Goal: Task Accomplishment & Management: Complete application form

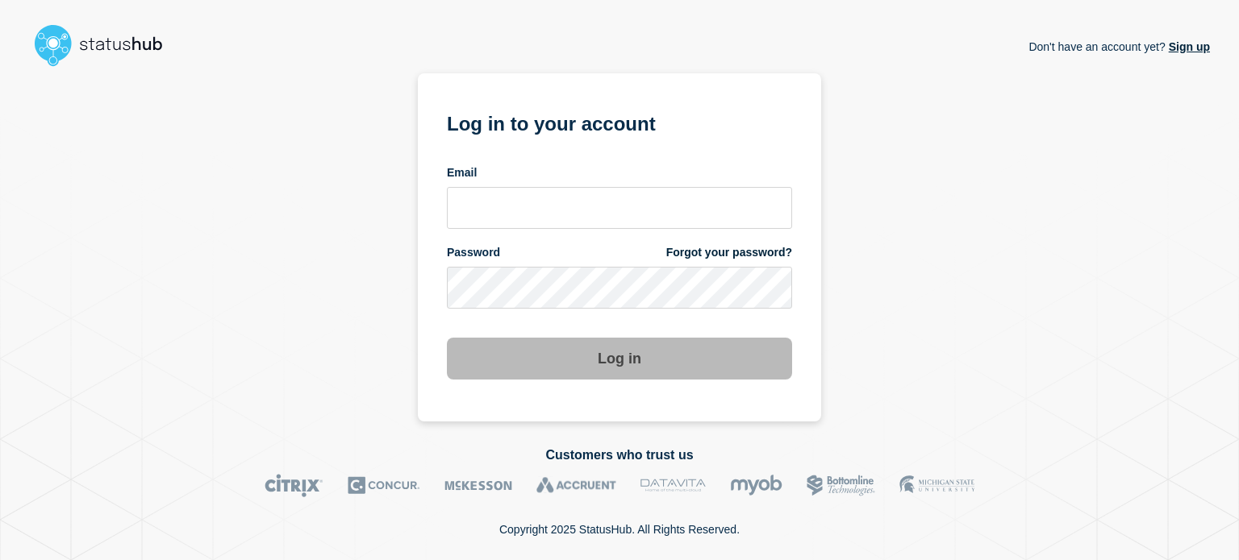
type input "[PERSON_NAME][EMAIL_ADDRESS][PERSON_NAME][DOMAIN_NAME]"
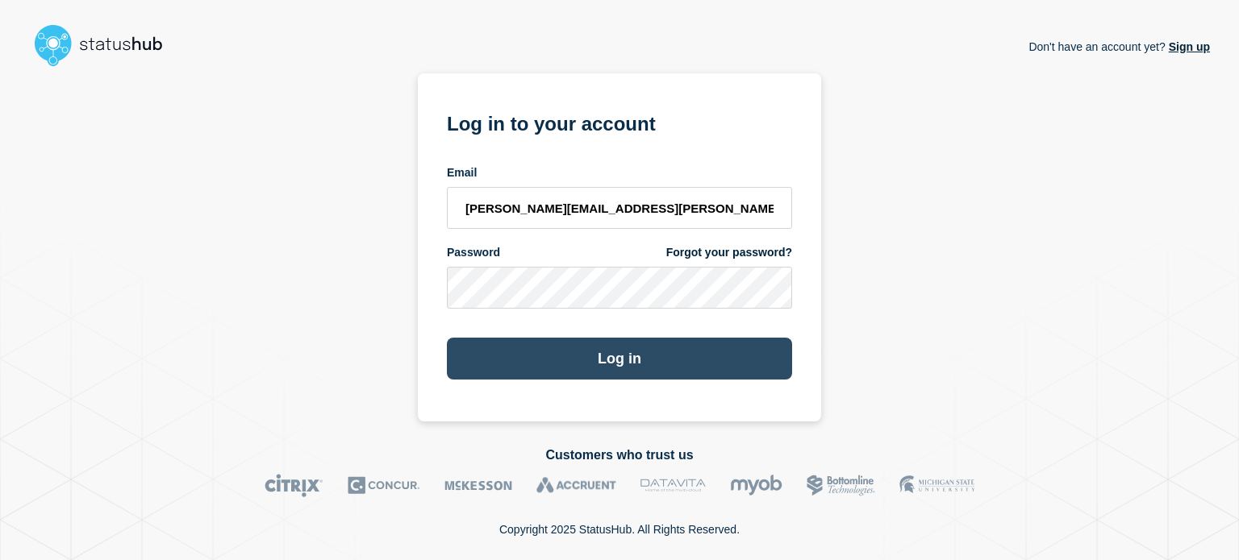
click at [572, 364] on button "Log in" at bounding box center [619, 359] width 345 height 42
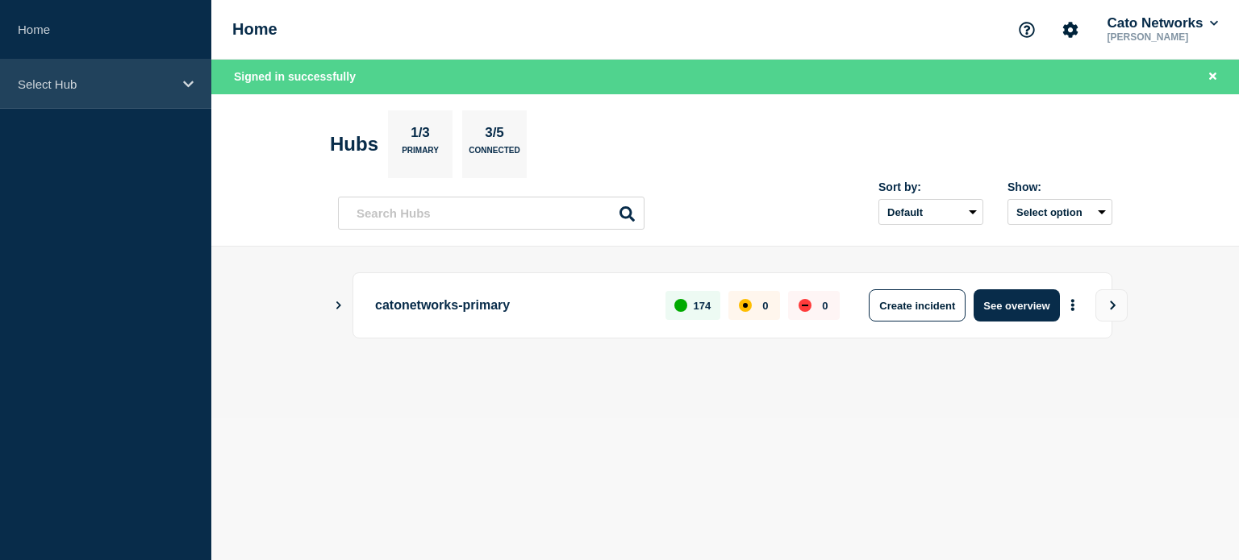
click at [43, 85] on p "Select Hub" at bounding box center [95, 84] width 155 height 14
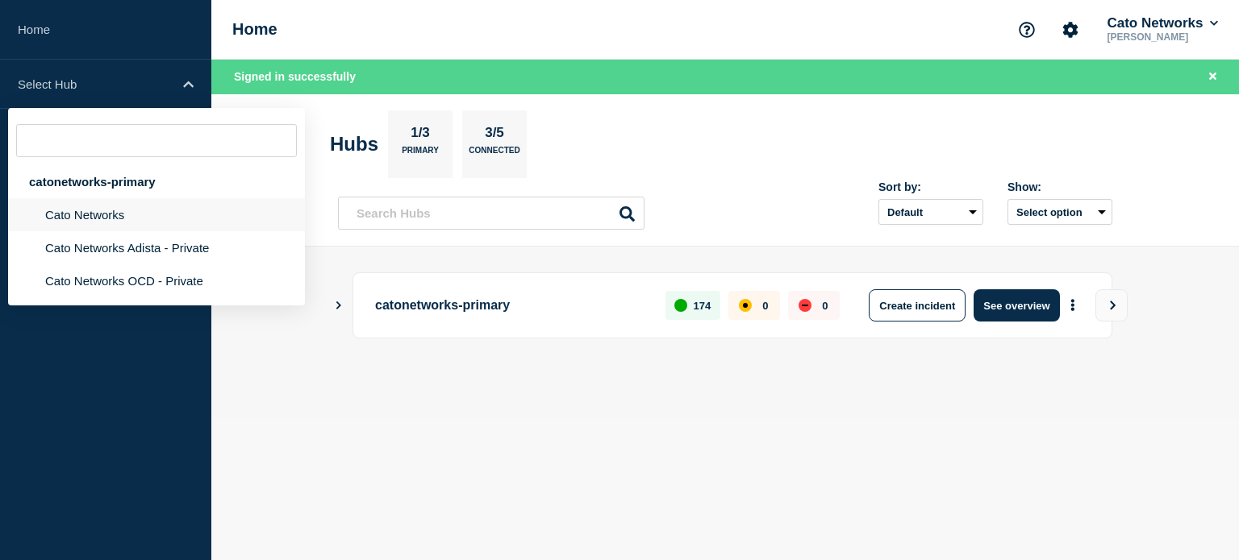
click at [78, 219] on li "Cato Networks" at bounding box center [156, 214] width 297 height 33
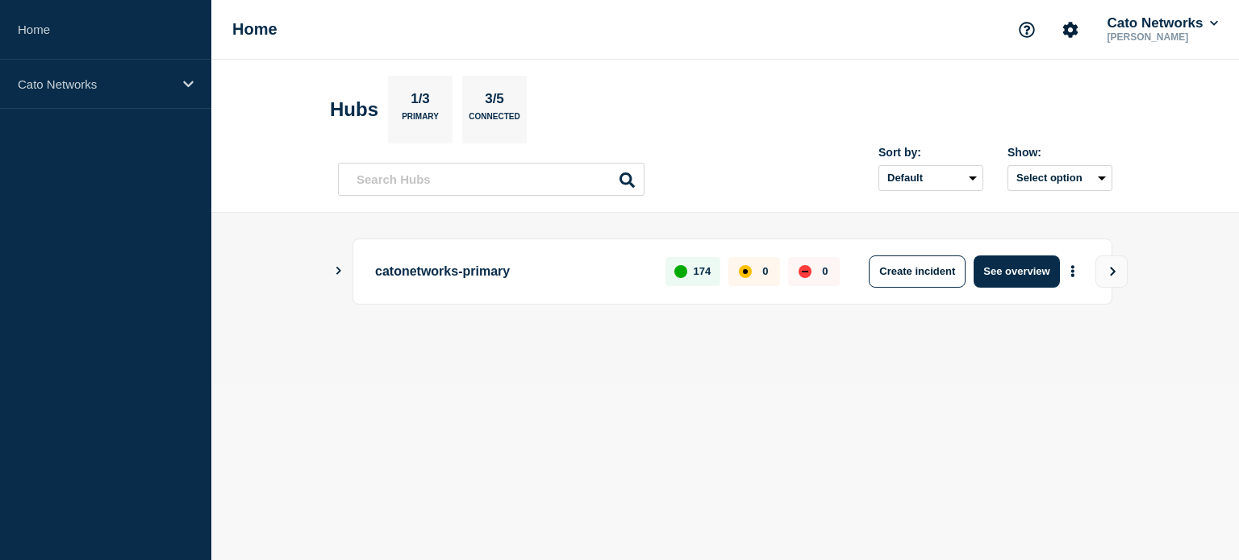
click at [345, 269] on div "catonetworks-primary 174 0 0 Create incident See overview" at bounding box center [725, 272] width 774 height 66
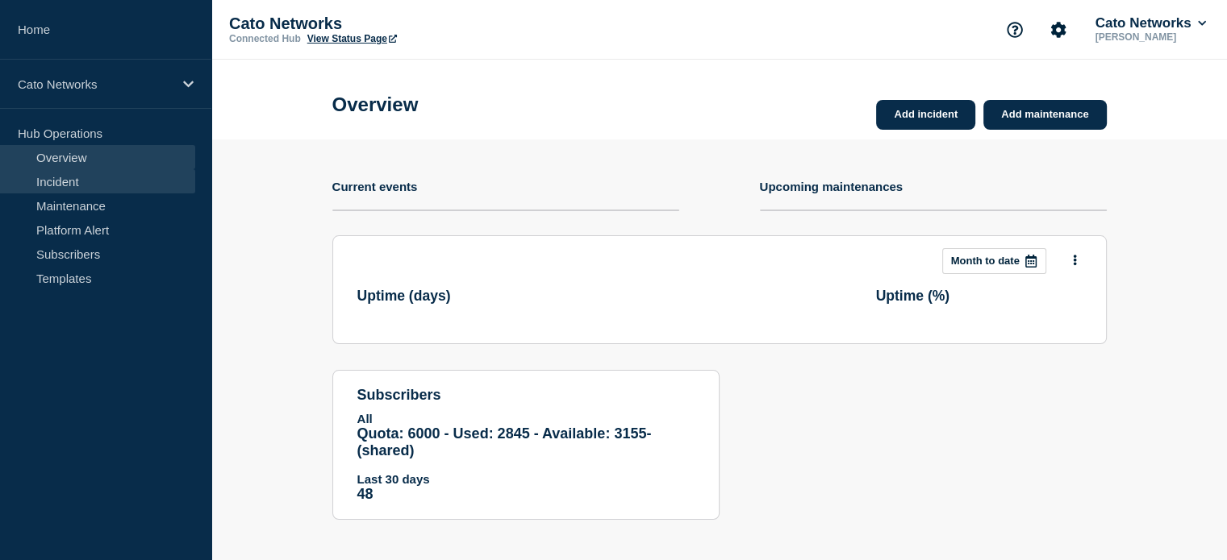
click at [45, 182] on link "Incident" at bounding box center [97, 181] width 195 height 24
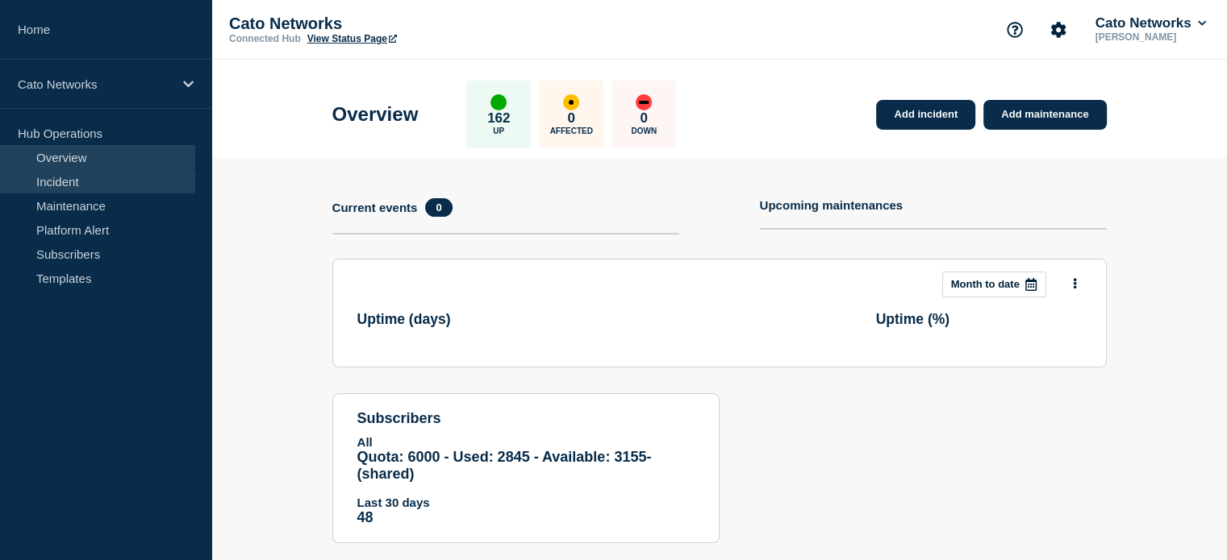
click at [62, 180] on link "Incident" at bounding box center [97, 181] width 195 height 24
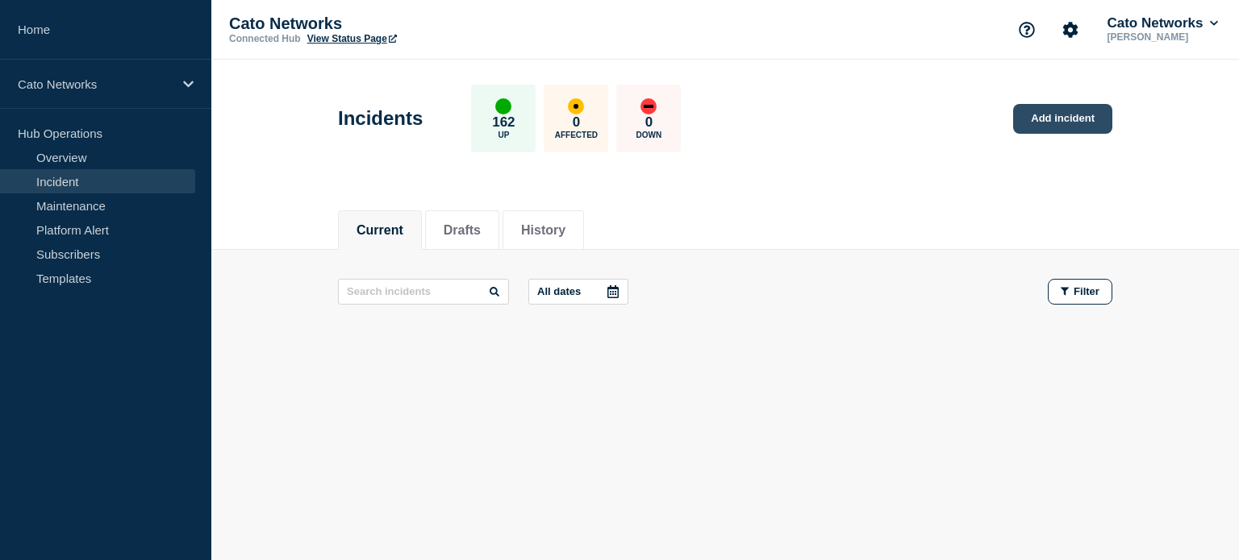
click at [1063, 119] on link "Add incident" at bounding box center [1062, 119] width 99 height 30
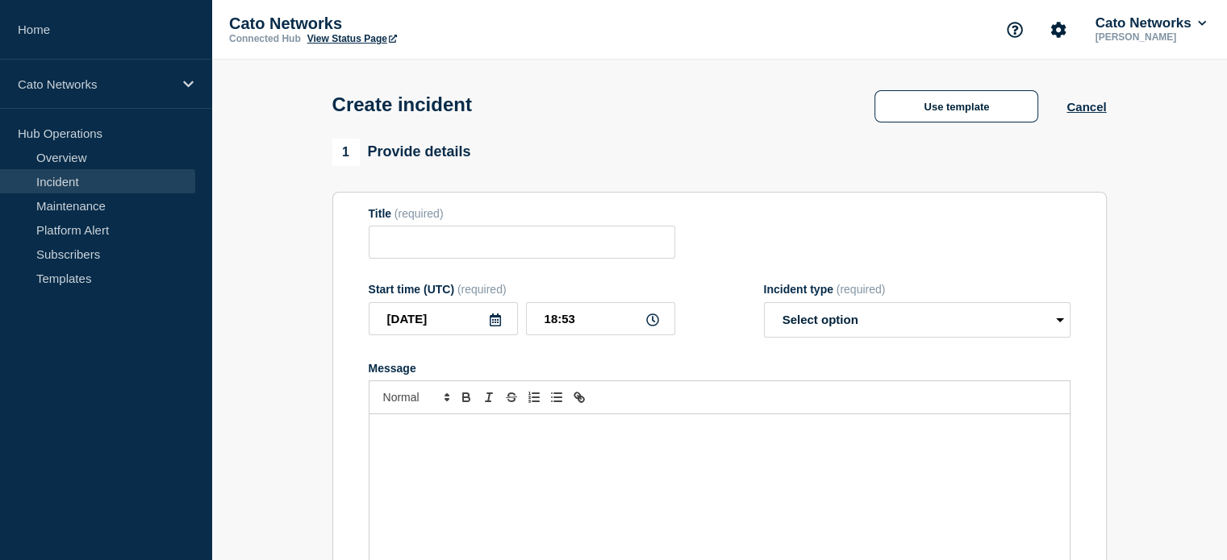
scroll to position [81, 0]
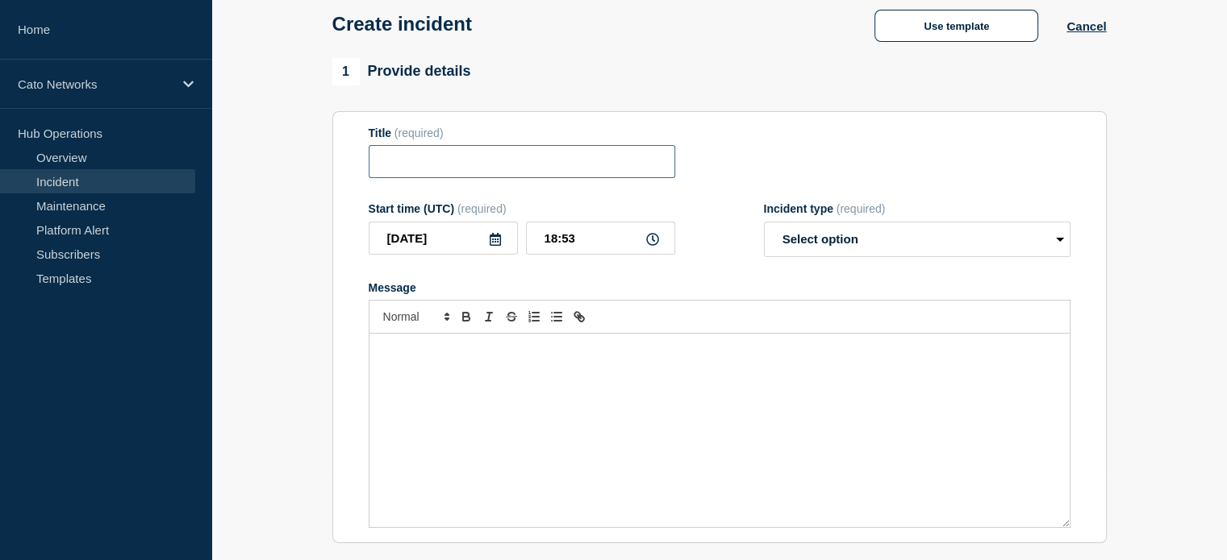
click at [421, 177] on input "Title" at bounding box center [522, 161] width 306 height 33
click at [987, 36] on button "Use template" at bounding box center [956, 26] width 164 height 32
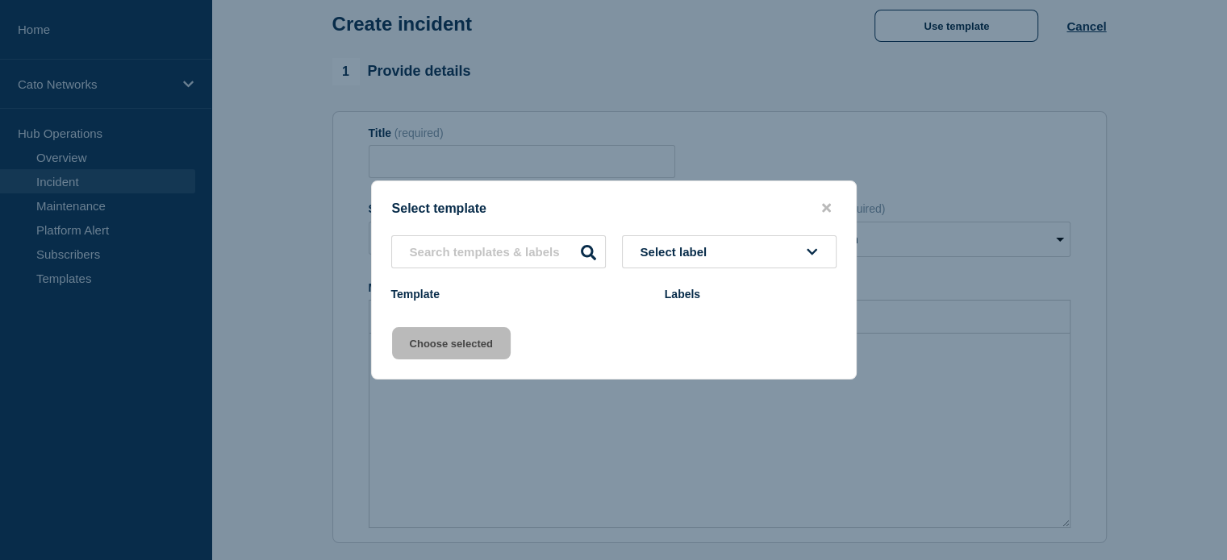
scroll to position [0, 0]
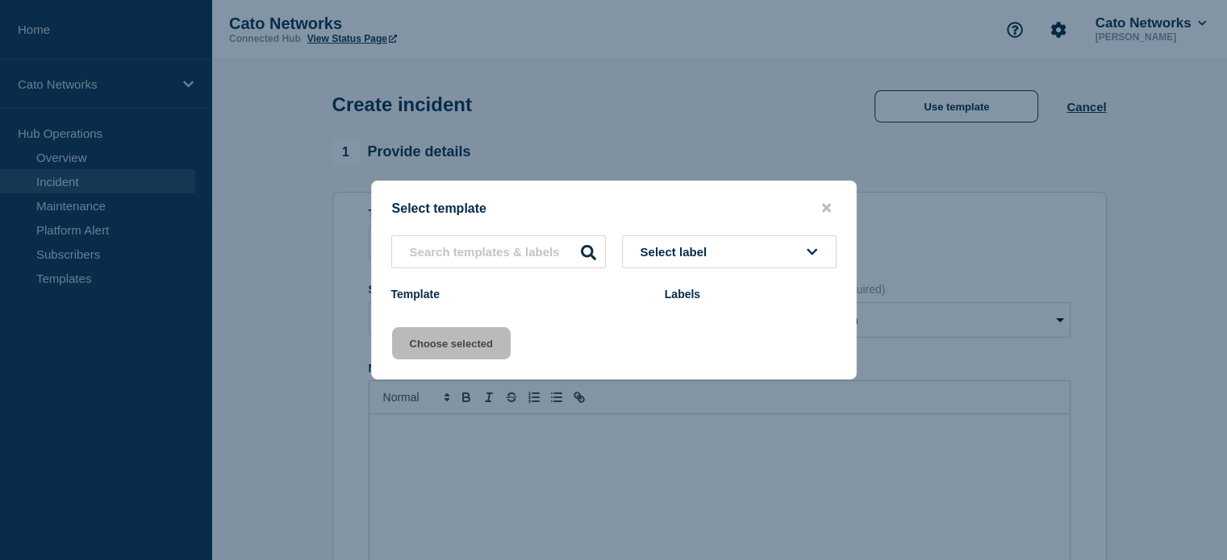
click at [761, 261] on button "Select label" at bounding box center [729, 251] width 215 height 33
click at [825, 210] on icon "close button" at bounding box center [826, 208] width 9 height 13
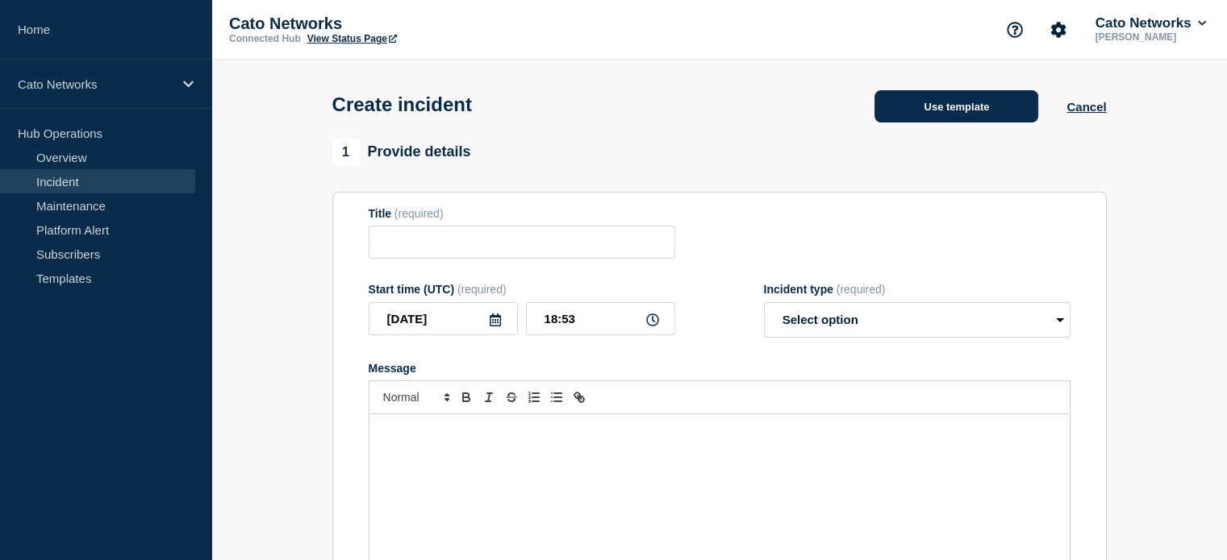
click at [948, 114] on button "Use template" at bounding box center [956, 106] width 164 height 32
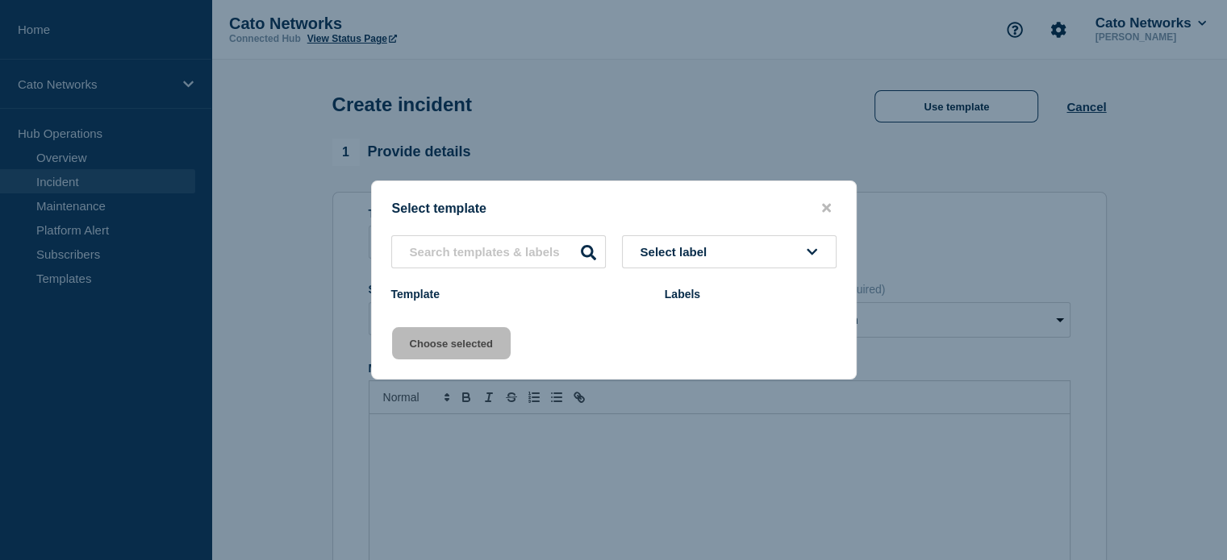
click at [709, 257] on span "Select label" at bounding box center [676, 252] width 73 height 14
click at [1062, 115] on div at bounding box center [613, 280] width 1227 height 560
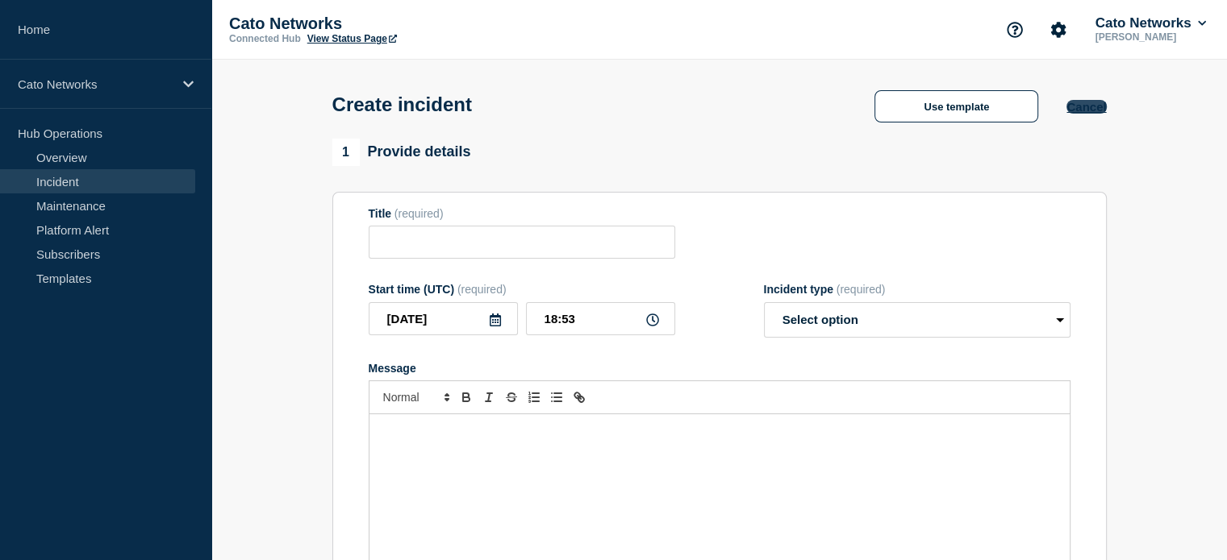
click at [1068, 110] on button "Cancel" at bounding box center [1086, 107] width 40 height 14
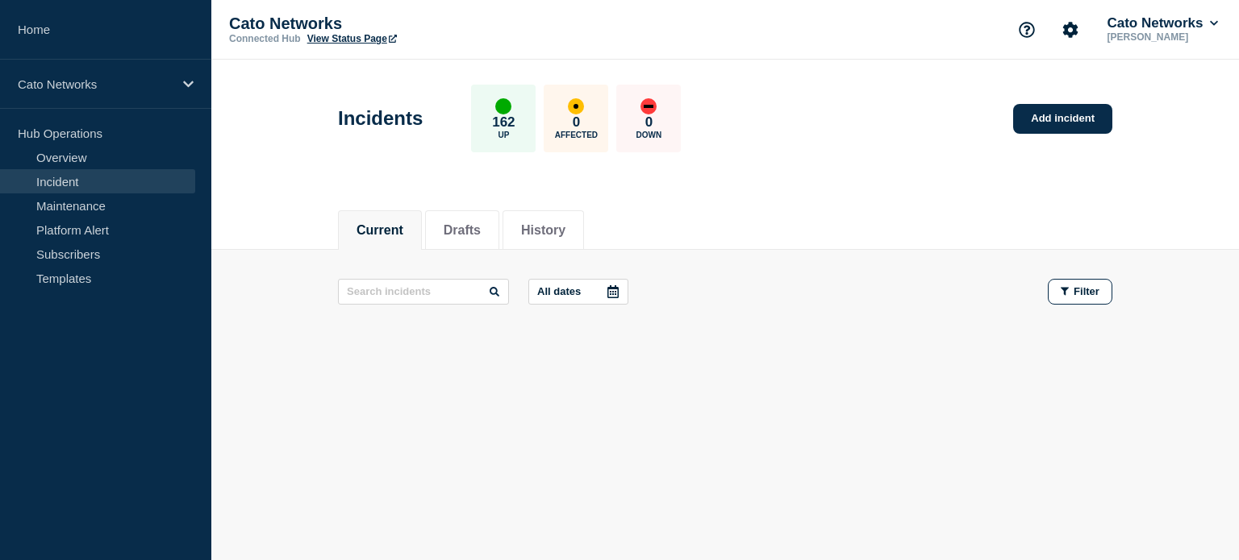
click at [45, 175] on link "Incident" at bounding box center [97, 181] width 195 height 24
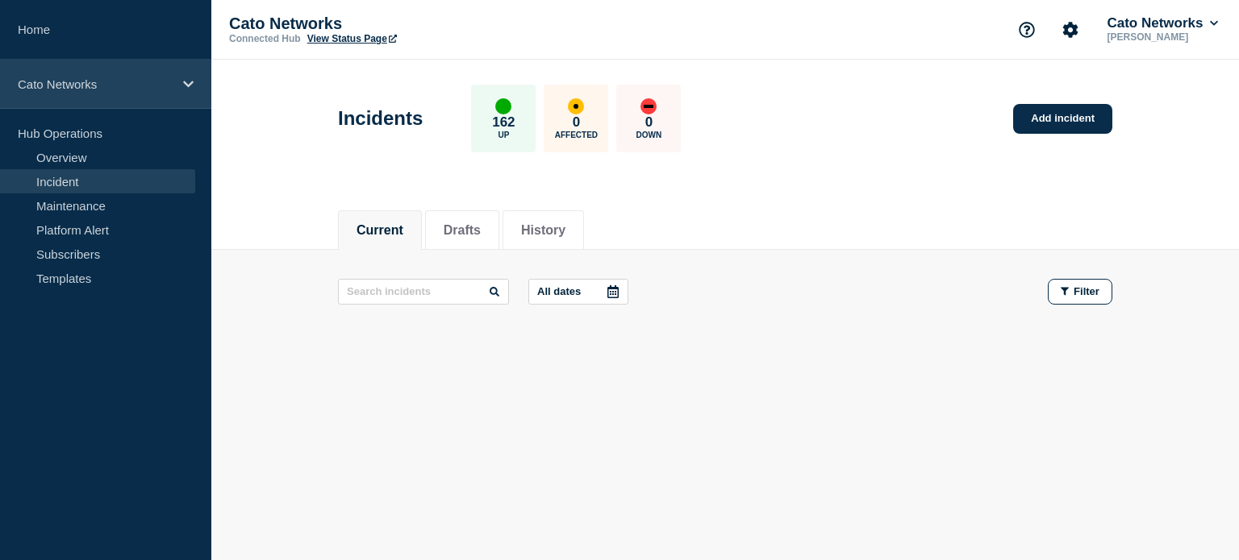
click at [58, 89] on p "Cato Networks" at bounding box center [95, 84] width 155 height 14
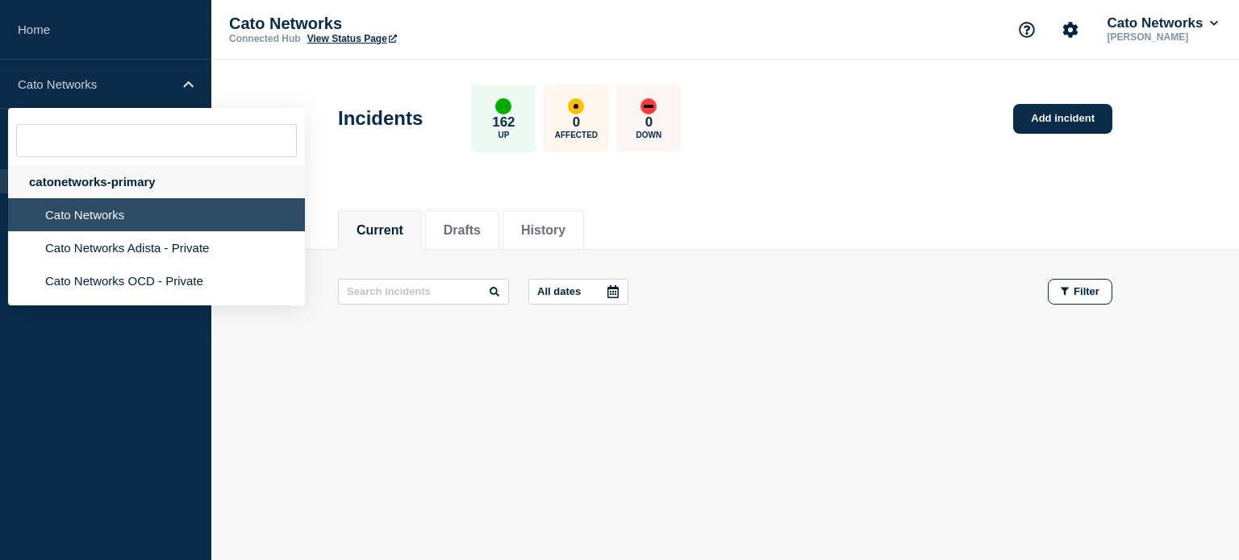
click at [81, 181] on div "catonetworks-primary" at bounding box center [156, 181] width 297 height 33
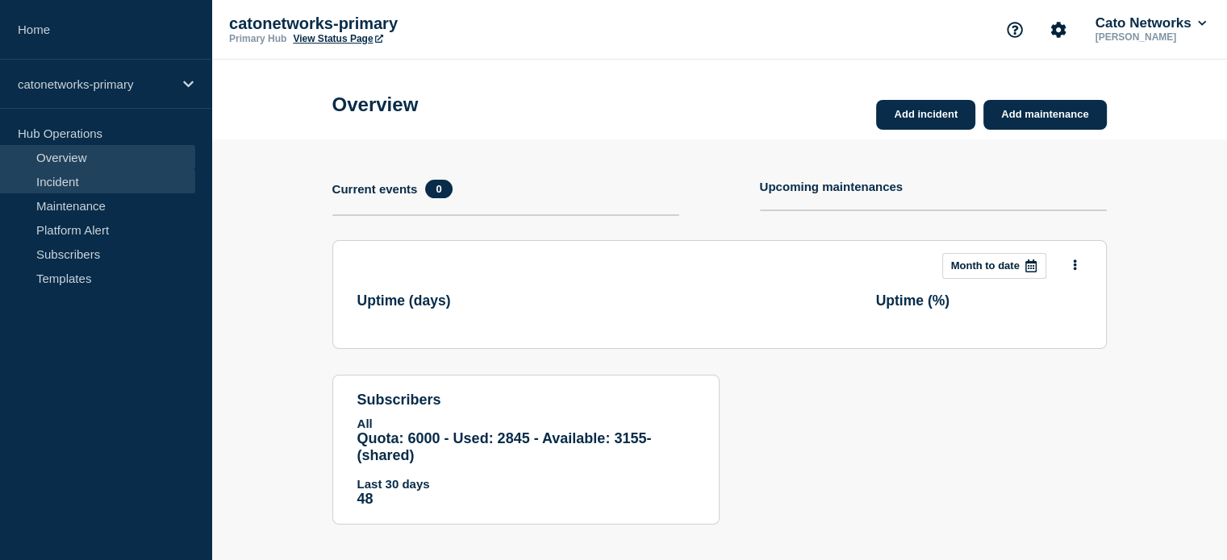
click at [52, 185] on link "Incident" at bounding box center [97, 181] width 195 height 24
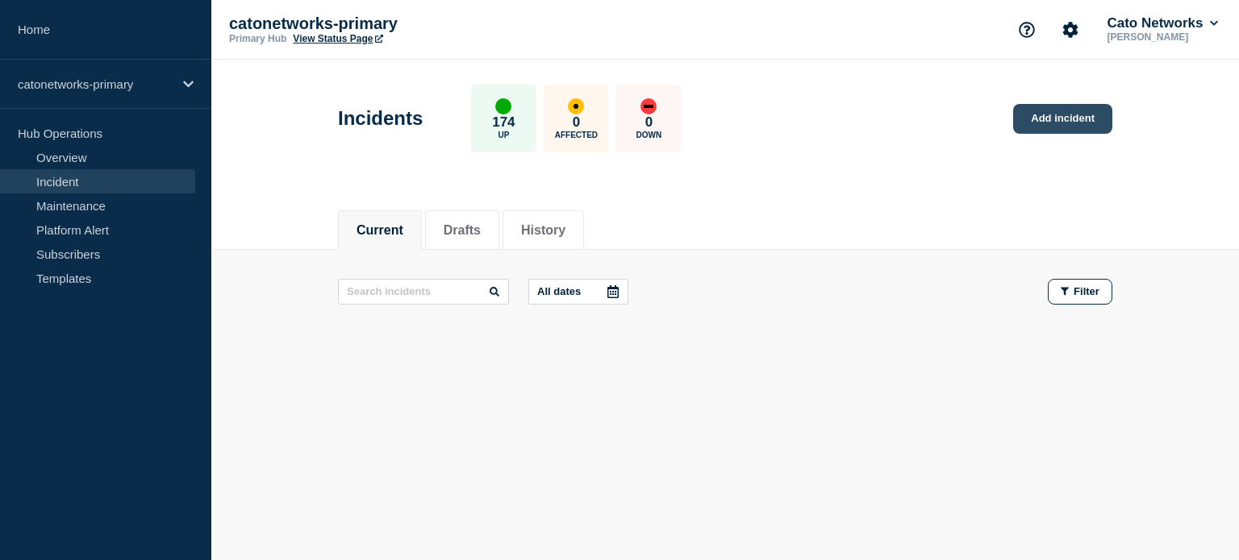
click at [1064, 109] on link "Add incident" at bounding box center [1062, 119] width 99 height 30
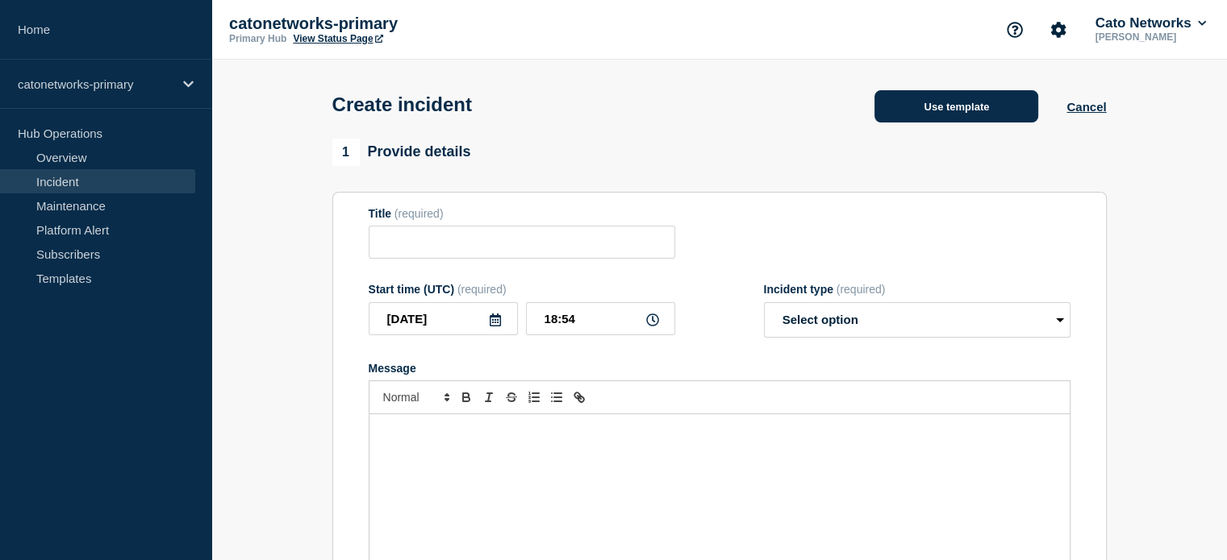
click at [977, 108] on button "Use template" at bounding box center [956, 106] width 164 height 32
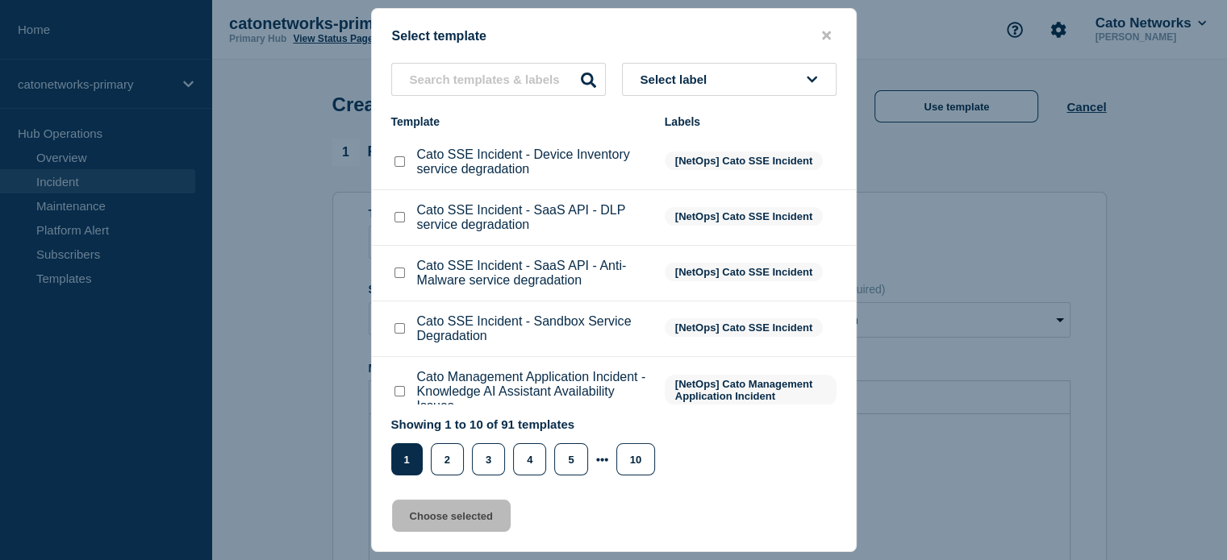
click at [664, 85] on span "Select label" at bounding box center [676, 80] width 73 height 14
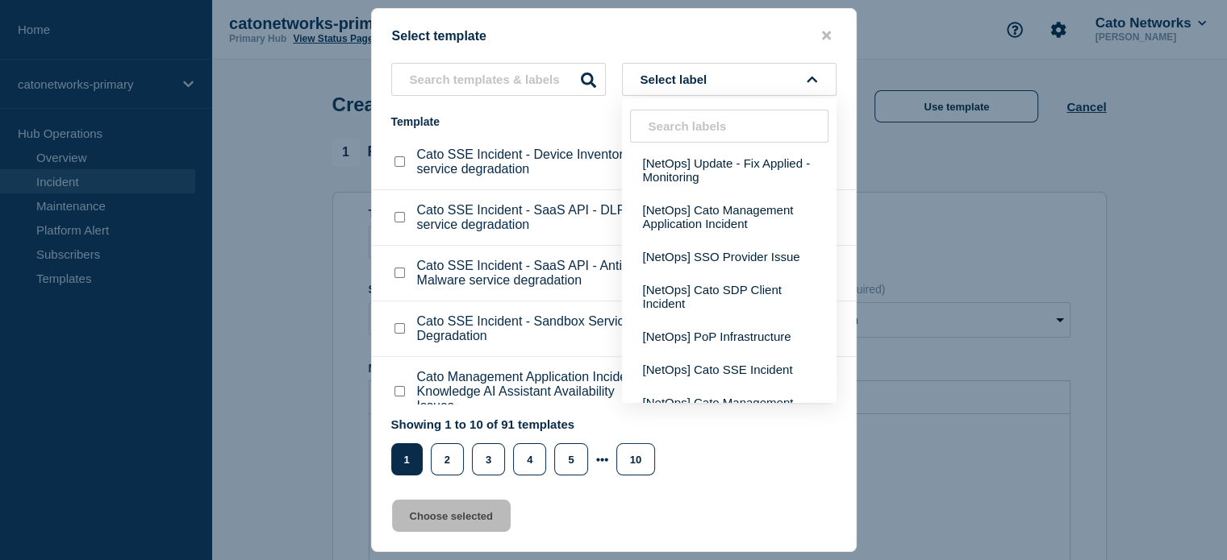
scroll to position [484, 0]
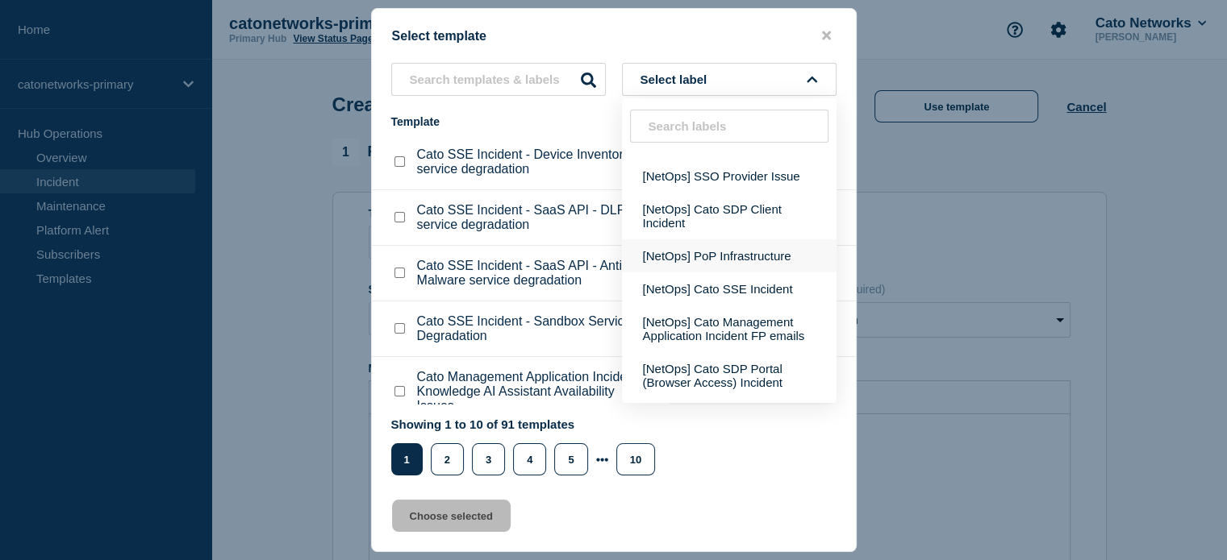
click at [734, 273] on button "[NetOps] PoP Infrastructure" at bounding box center [729, 256] width 215 height 33
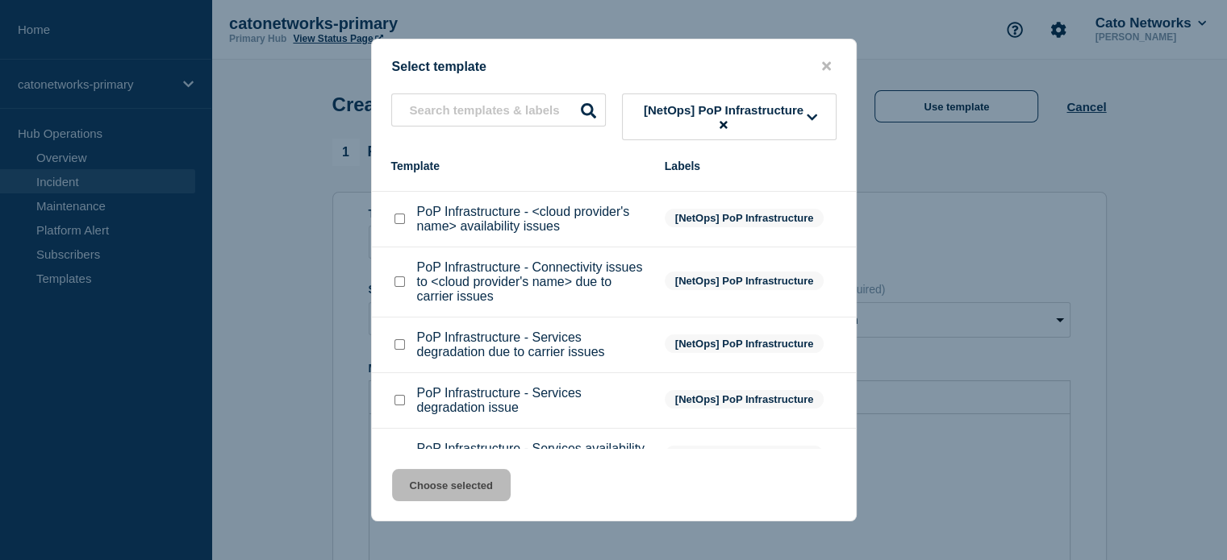
scroll to position [242, 0]
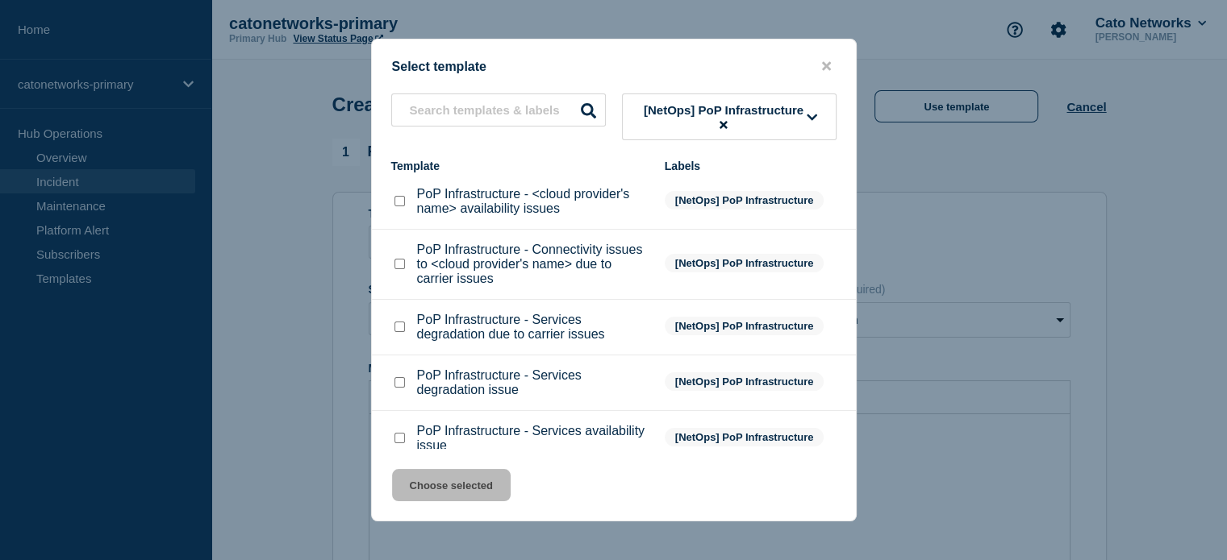
click at [400, 331] on input "PoP Infrastructure - Services degradation due to carrier issues checkbox" at bounding box center [399, 327] width 10 height 10
checkbox input "true"
click at [491, 488] on button "Choose selected" at bounding box center [451, 485] width 119 height 32
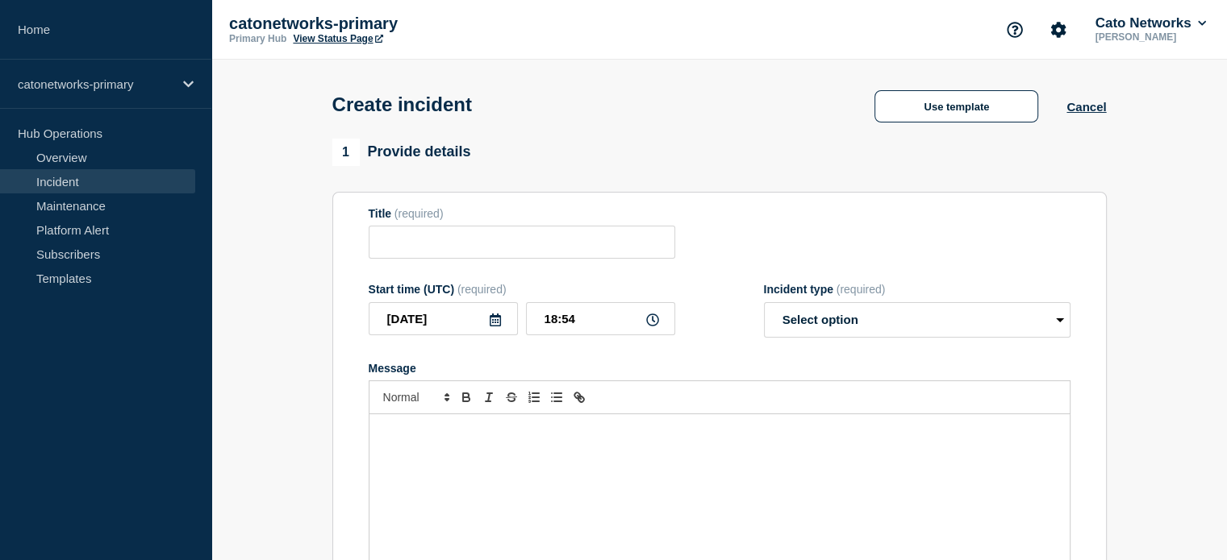
type input "PoP Infrastructure - Services degradation due to carrier issues"
select select "investigating"
radio input "false"
radio input "true"
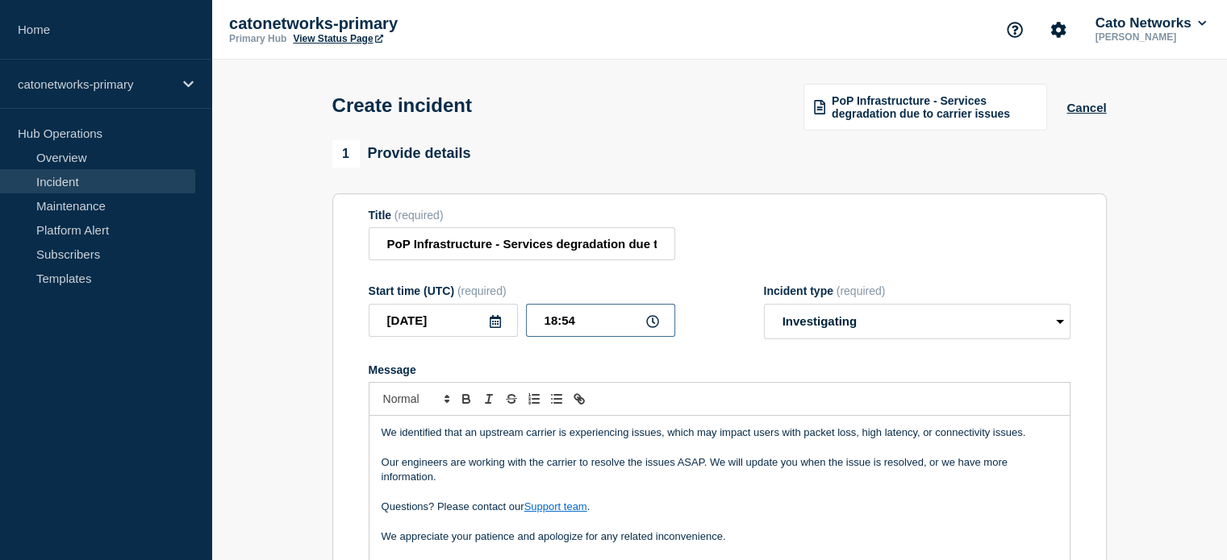
click at [560, 325] on input "18:54" at bounding box center [600, 320] width 149 height 33
click at [556, 326] on input "18:54" at bounding box center [600, 320] width 149 height 33
click at [571, 327] on input "14:54" at bounding box center [600, 320] width 149 height 33
click at [577, 326] on input "14:54" at bounding box center [600, 320] width 149 height 33
drag, startPoint x: 577, startPoint y: 322, endPoint x: 560, endPoint y: 319, distance: 17.1
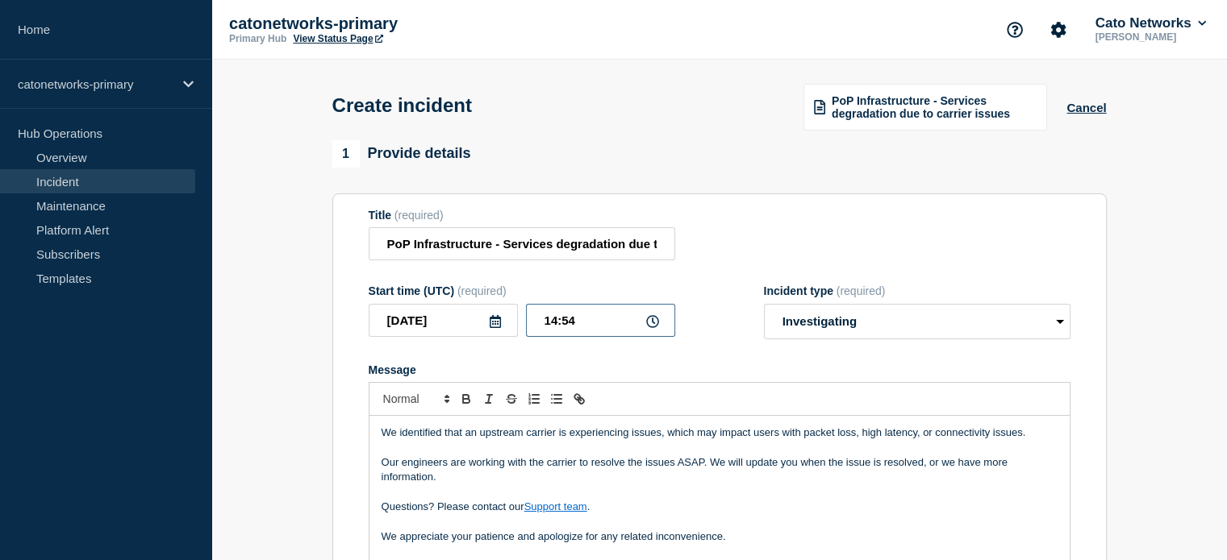
click at [560, 319] on input "14:54" at bounding box center [600, 320] width 149 height 33
type input "14:47"
click at [800, 322] on select "Select option Investigating Identified Monitoring" at bounding box center [917, 321] width 306 height 35
select select "identified"
click at [764, 307] on select "Select option Investigating Identified Monitoring" at bounding box center [917, 321] width 306 height 35
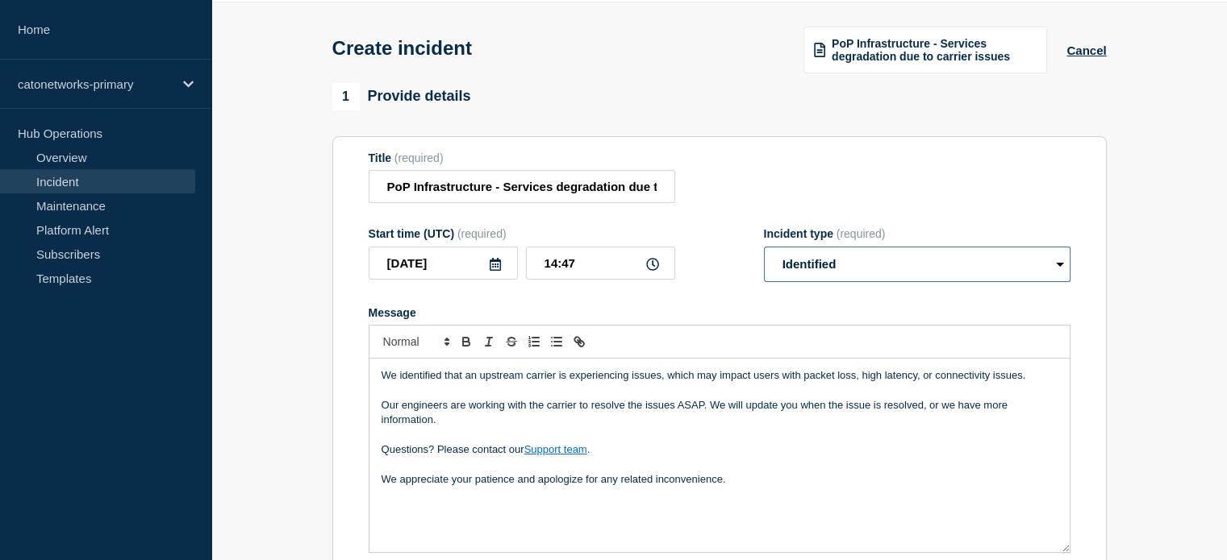
scroll to position [161, 0]
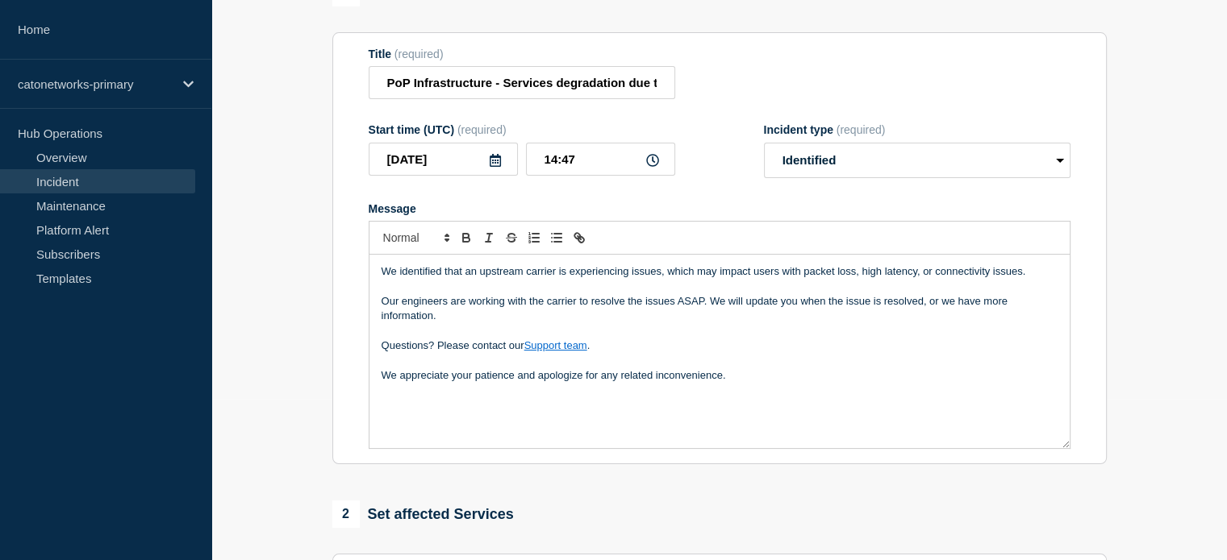
click at [752, 383] on p "We appreciate your patience and apologize for any related inconvenience." at bounding box center [719, 376] width 676 height 15
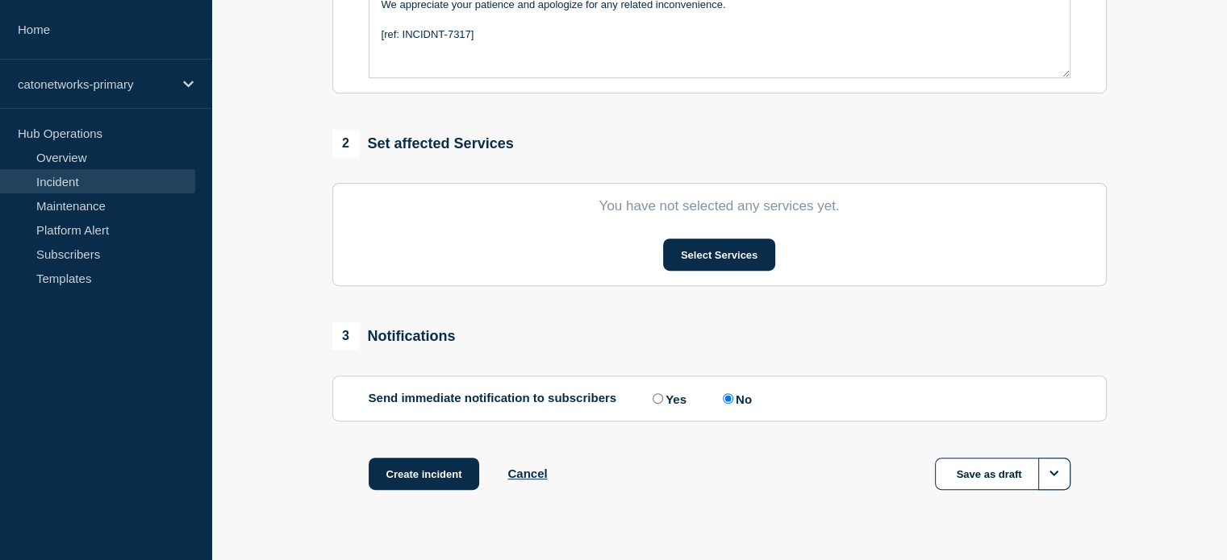
scroll to position [564, 0]
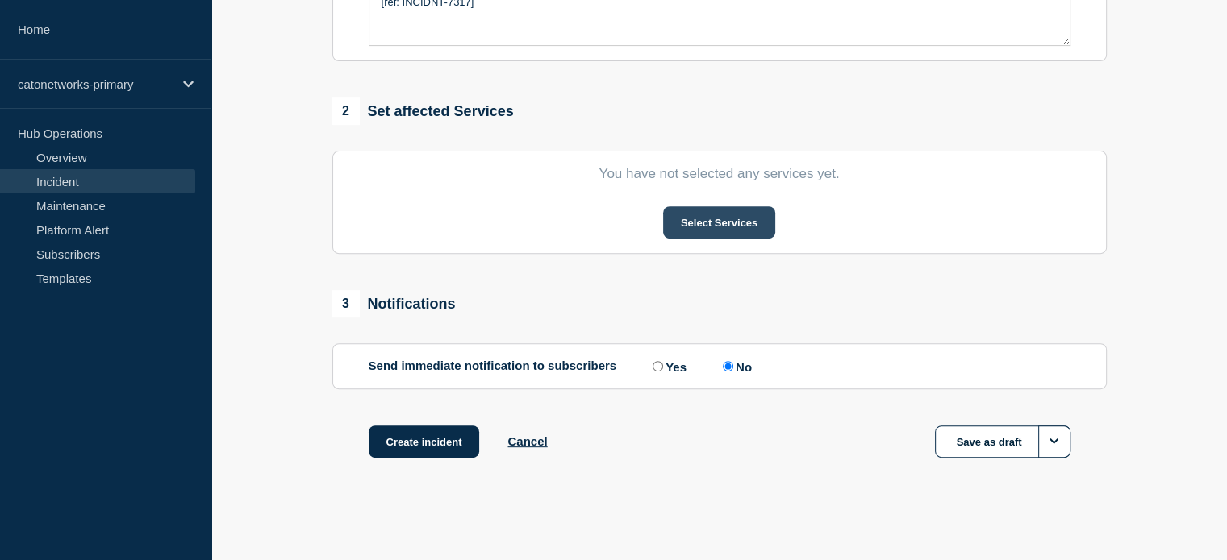
click at [685, 228] on button "Select Services" at bounding box center [719, 222] width 112 height 32
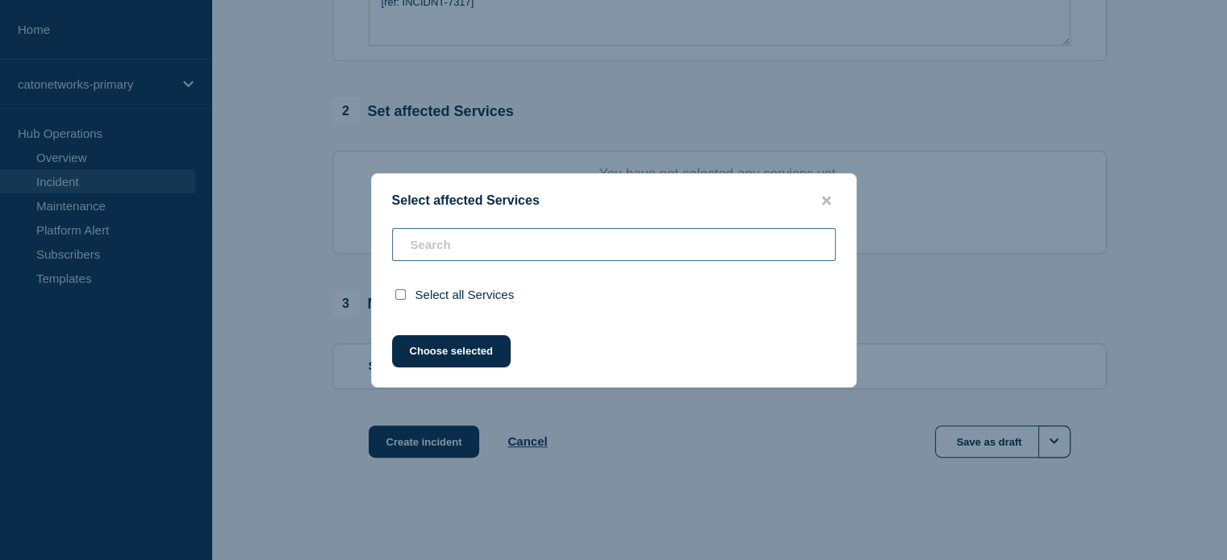
click at [585, 236] on input "text" at bounding box center [614, 244] width 444 height 33
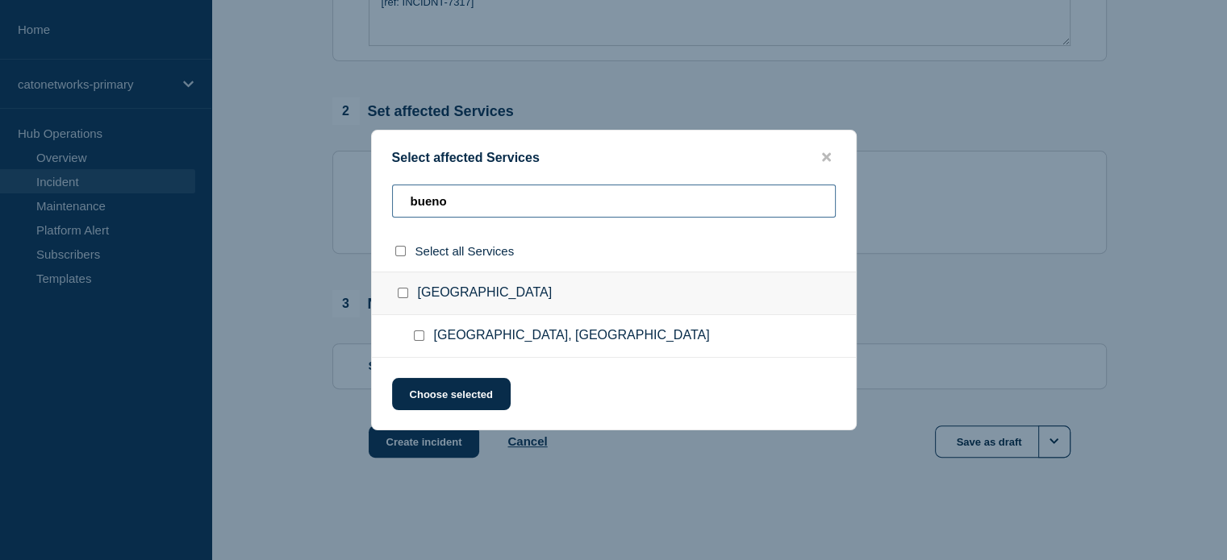
type input "bueno"
click at [428, 337] on div at bounding box center [421, 336] width 23 height 16
click at [419, 336] on input "Buenos Aires, Argentina checkbox" at bounding box center [419, 336] width 10 height 10
checkbox input "true"
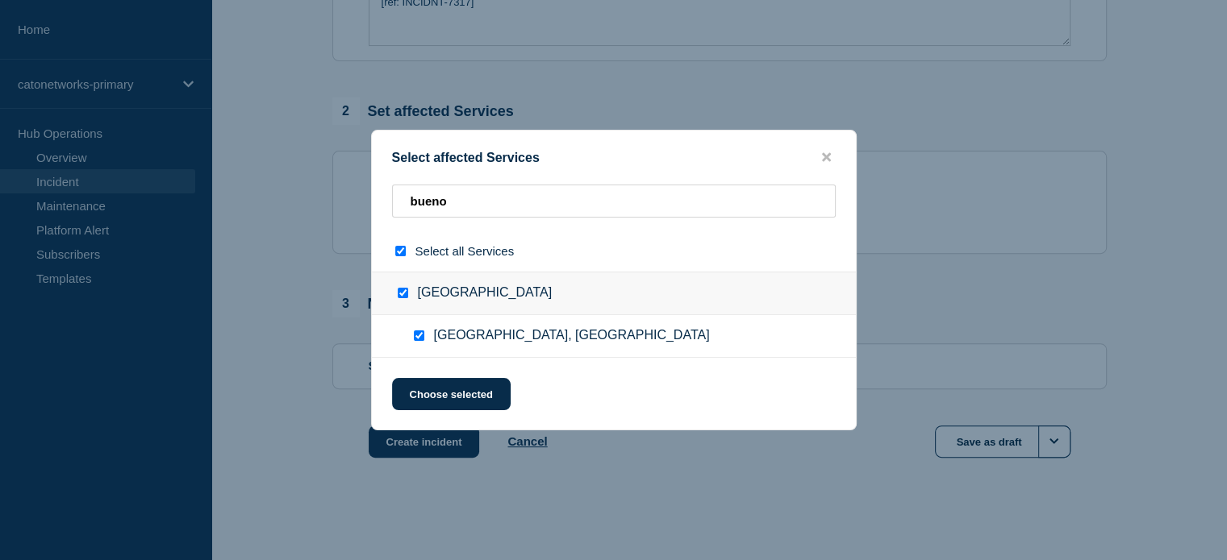
checkbox input "true"
click at [441, 398] on button "Choose selected" at bounding box center [451, 394] width 119 height 32
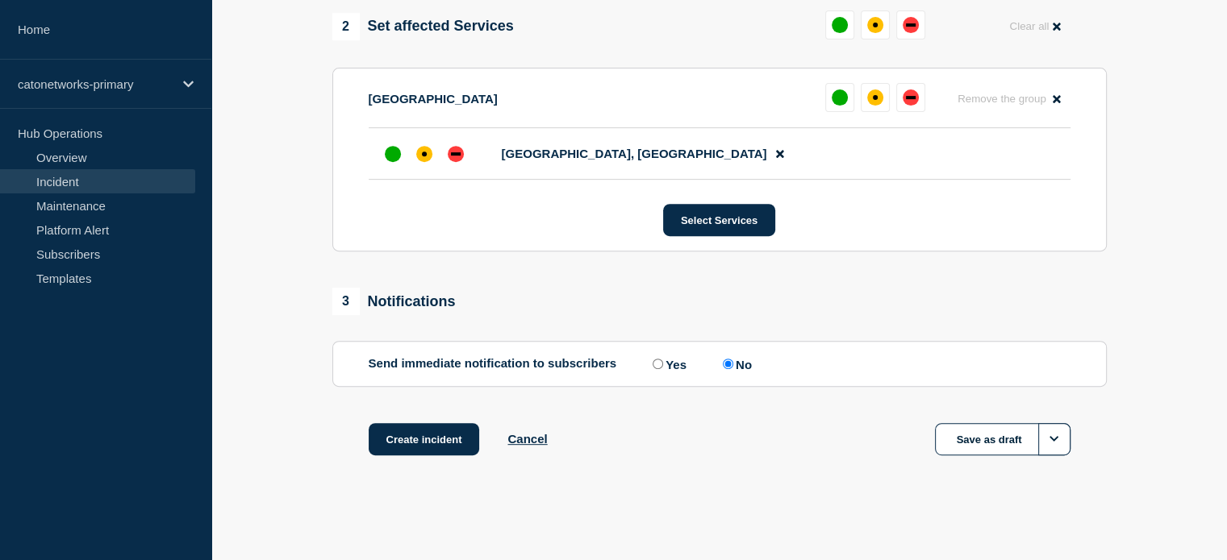
scroll to position [658, 0]
click at [446, 438] on button "Create incident" at bounding box center [424, 439] width 111 height 32
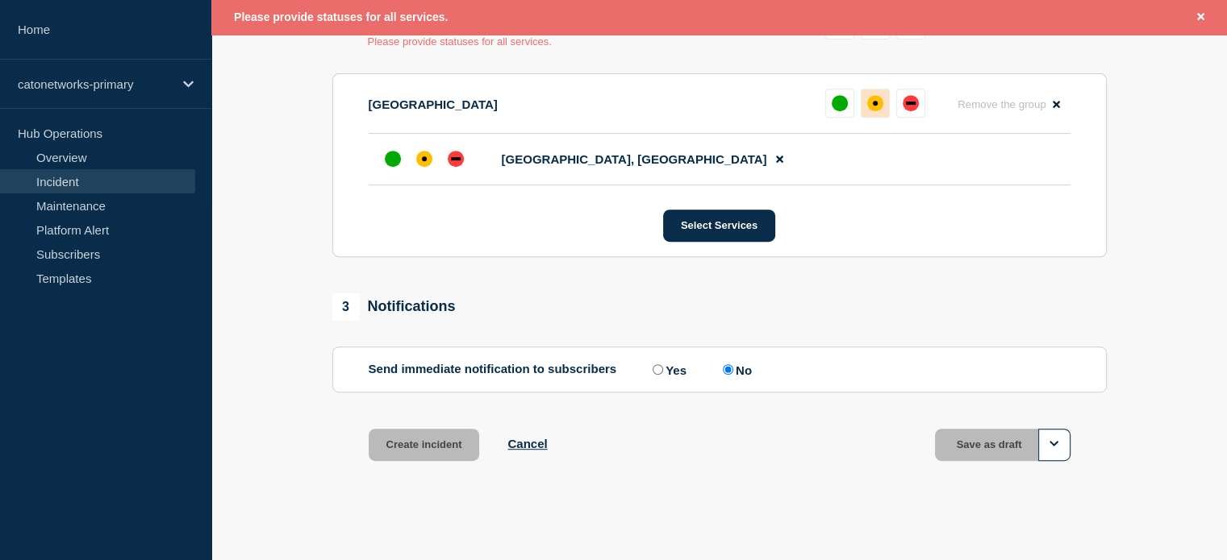
click at [873, 106] on div "affected" at bounding box center [875, 103] width 5 height 5
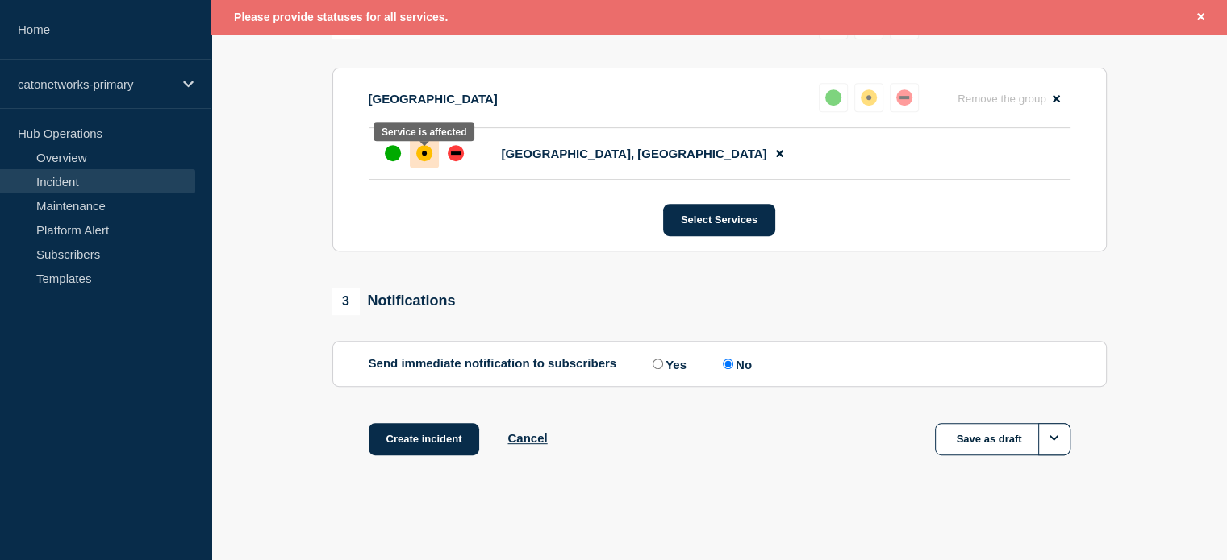
click at [426, 154] on div "affected" at bounding box center [424, 153] width 16 height 16
click at [435, 435] on button "Create incident" at bounding box center [424, 439] width 111 height 32
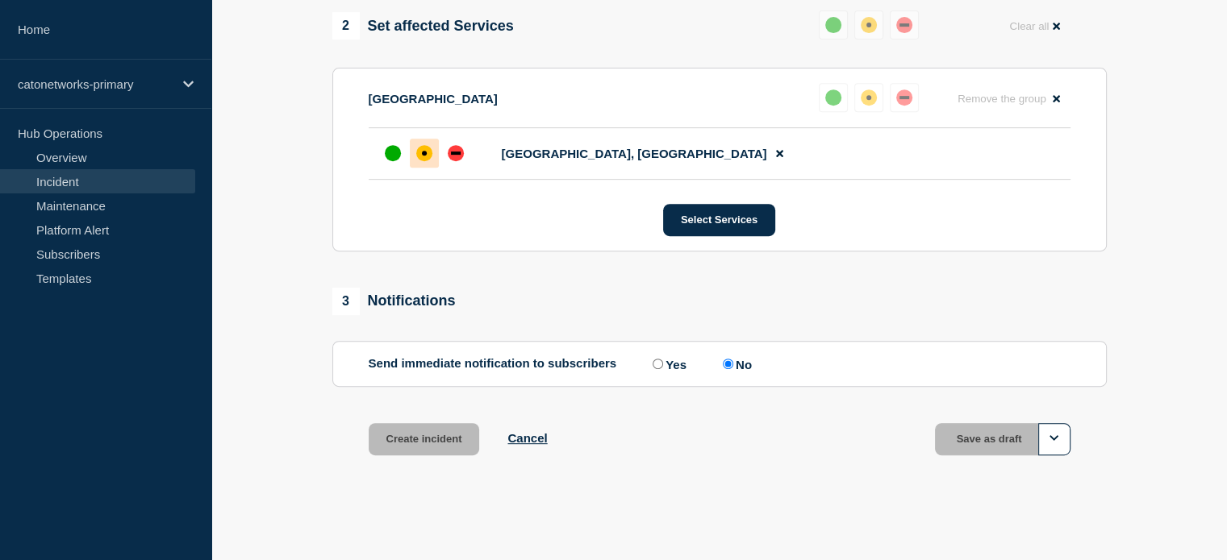
scroll to position [658, 0]
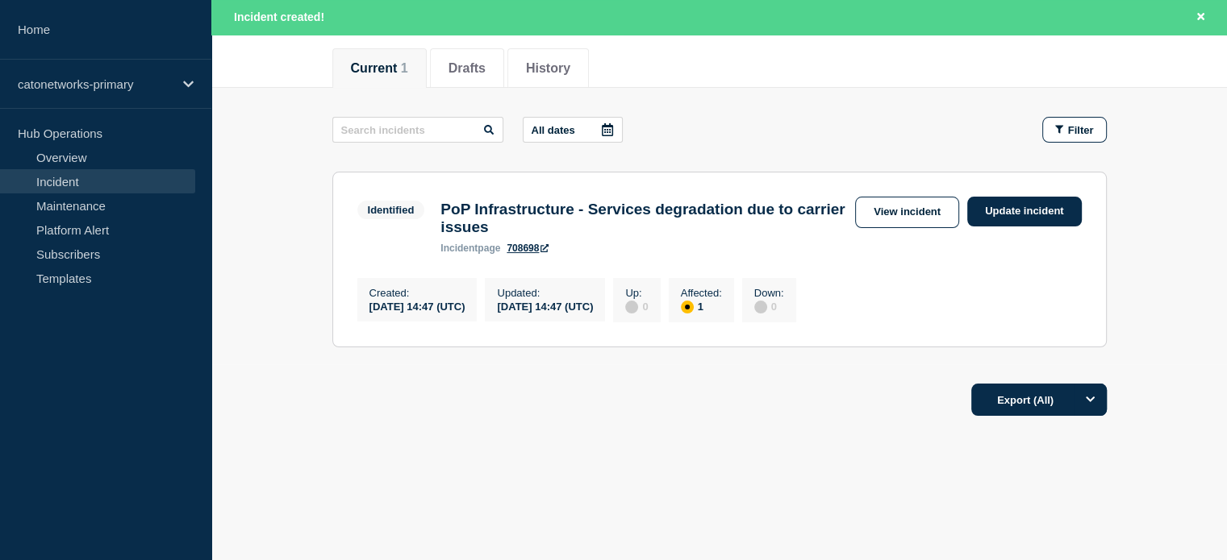
scroll to position [206, 0]
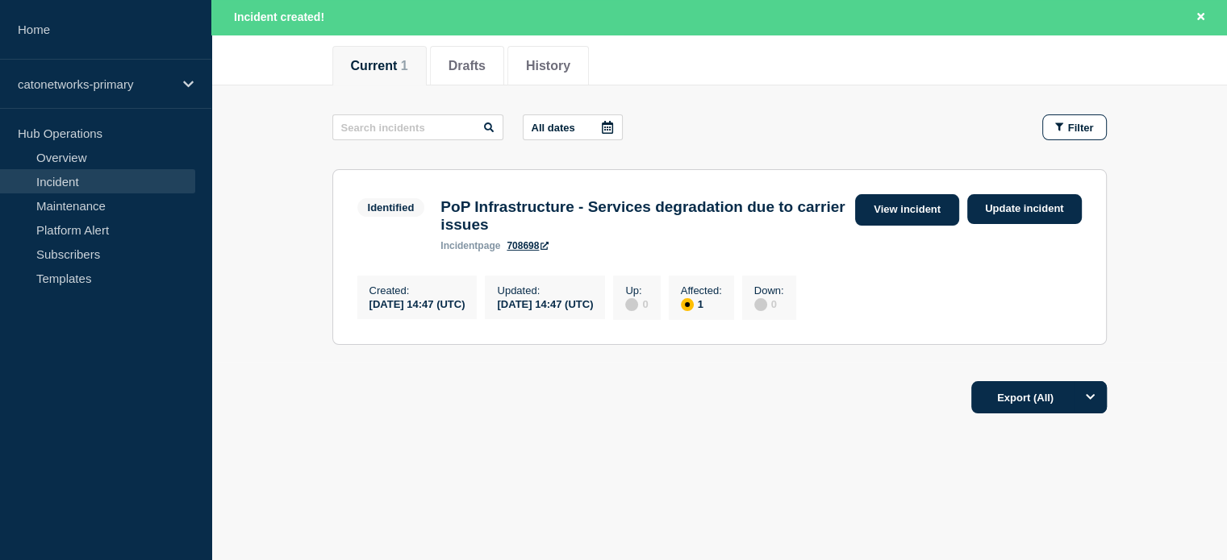
click at [877, 206] on link "View incident" at bounding box center [907, 209] width 104 height 31
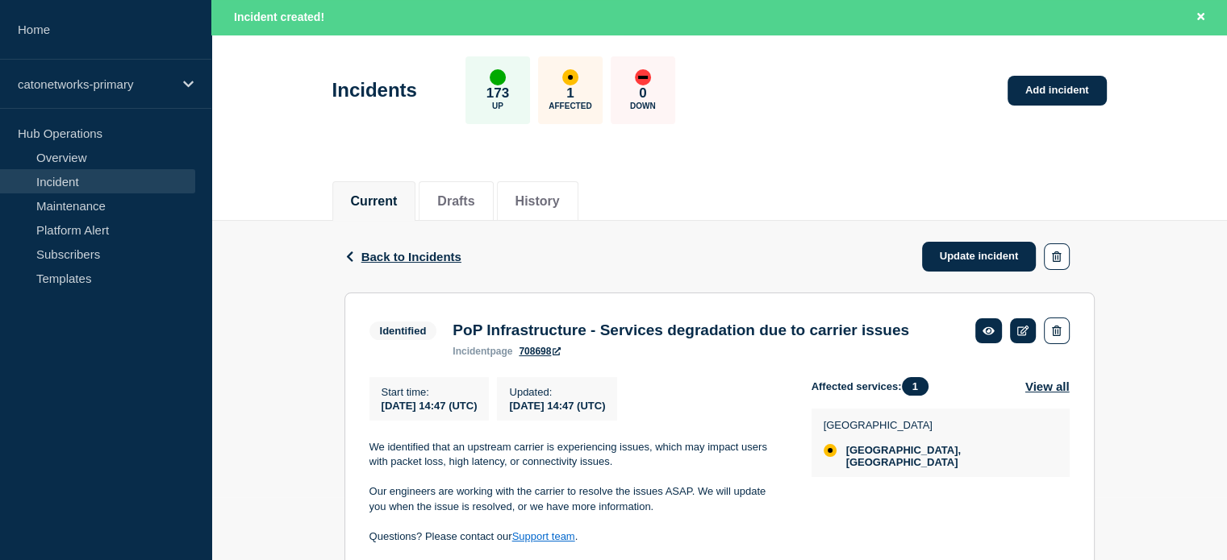
scroll to position [161, 0]
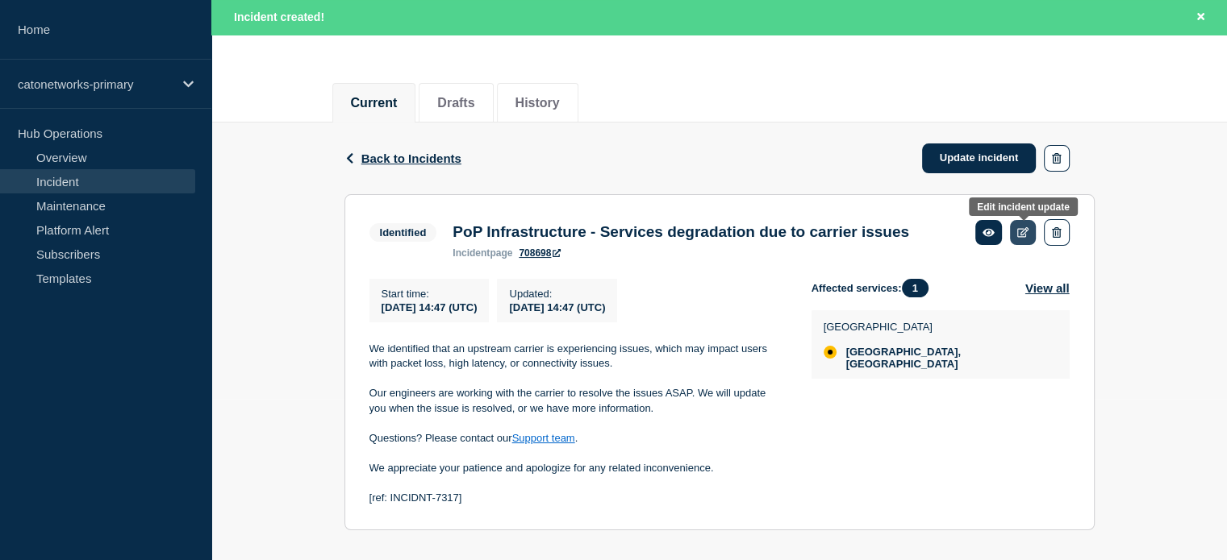
click at [1019, 233] on icon at bounding box center [1023, 232] width 12 height 10
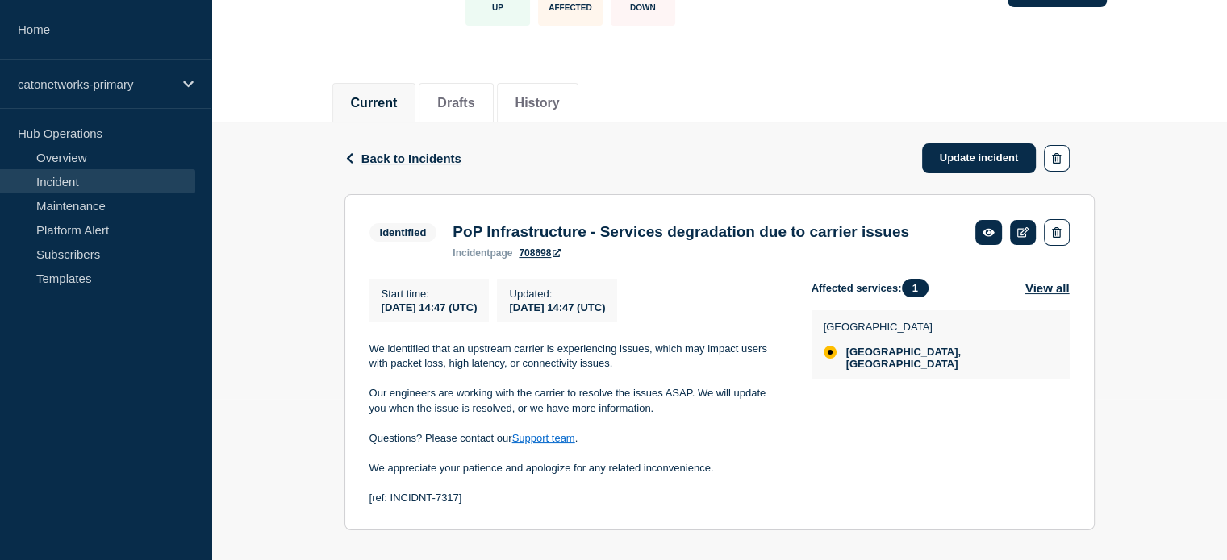
scroll to position [127, 0]
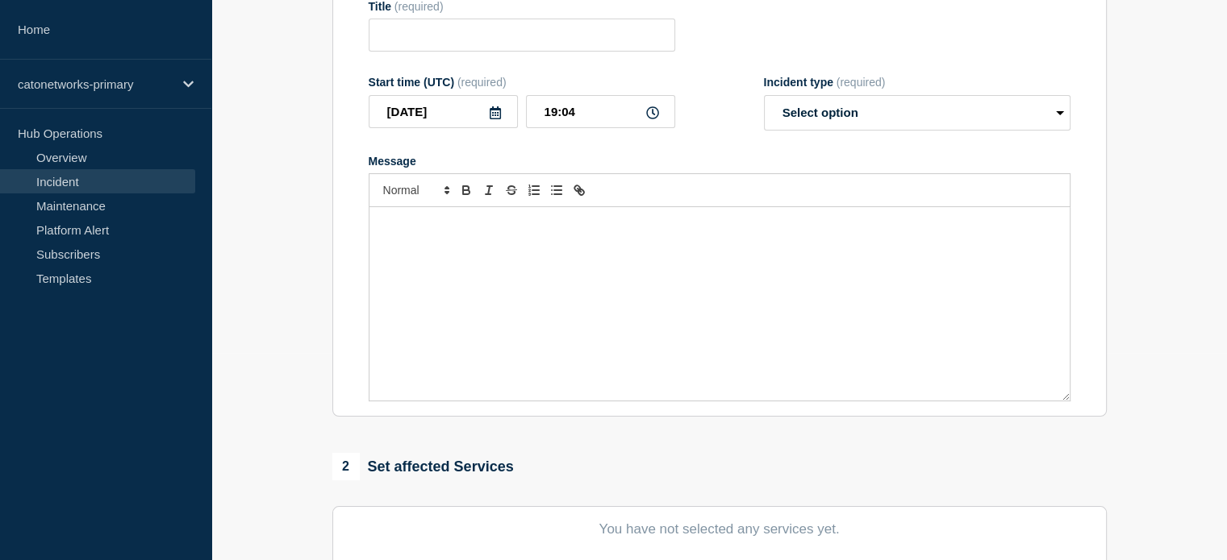
type input "PoP Infrastructure - Services degradation due to carrier issues"
type input "14:47"
select select "identified"
radio input "false"
radio input "true"
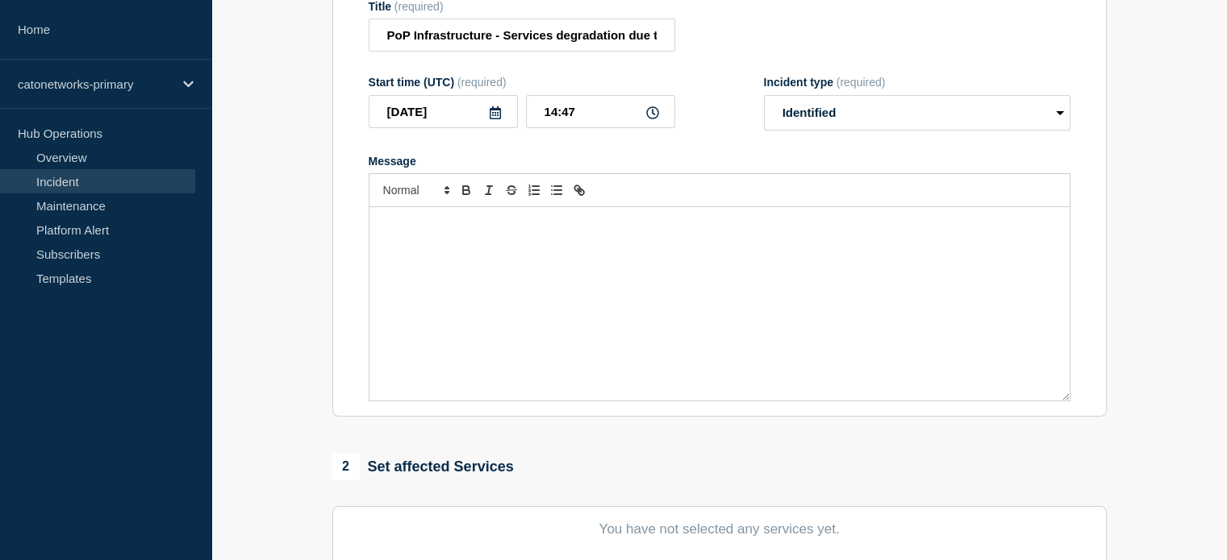
scroll to position [235, 0]
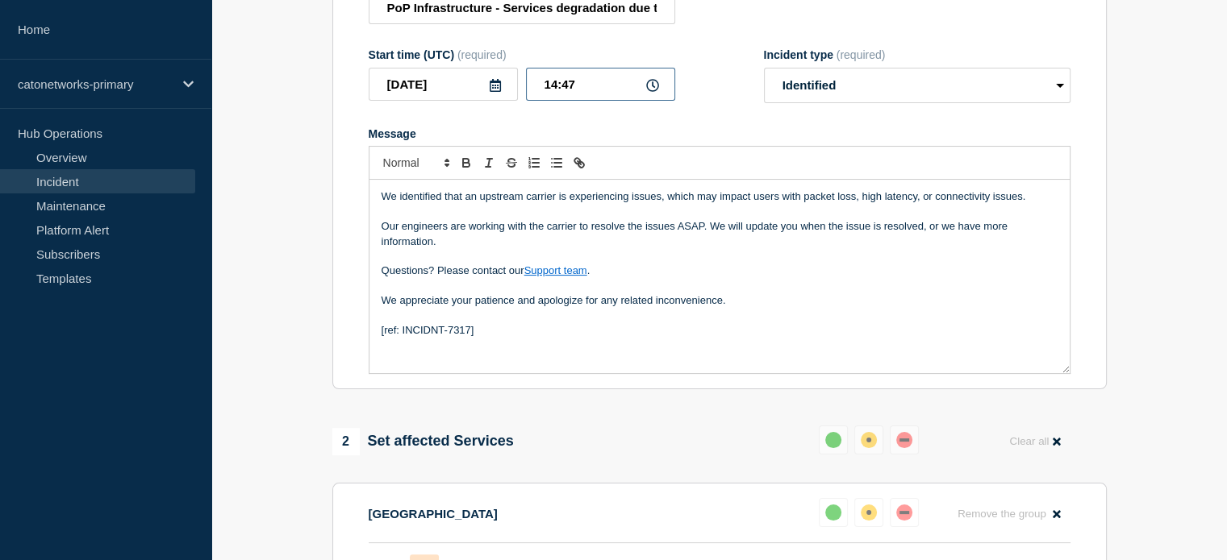
click at [574, 101] on input "14:47" at bounding box center [600, 84] width 149 height 33
type input "14:40"
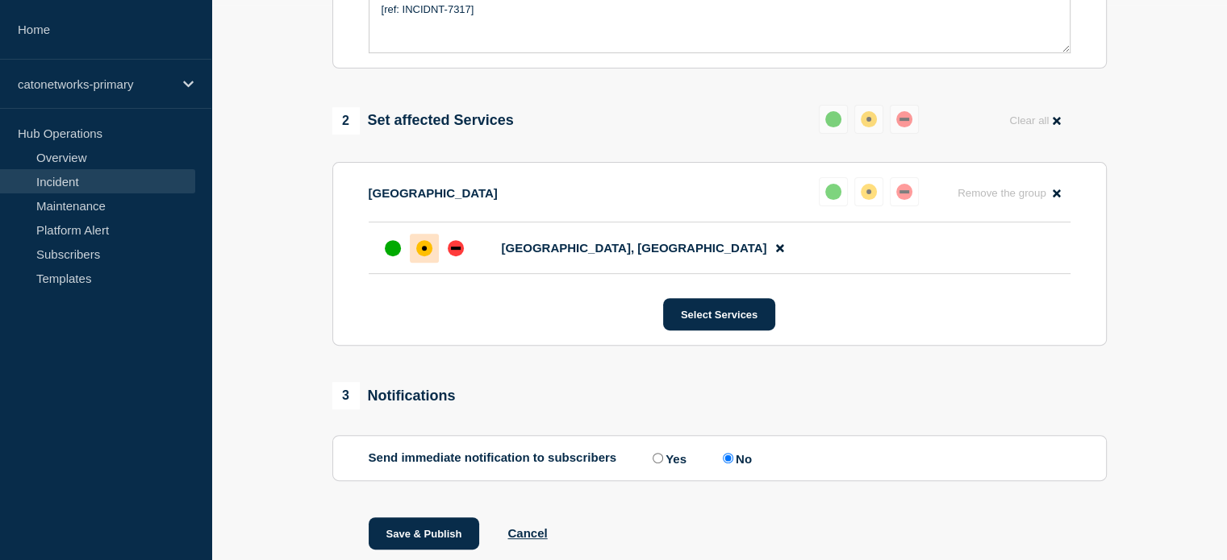
scroll to position [644, 0]
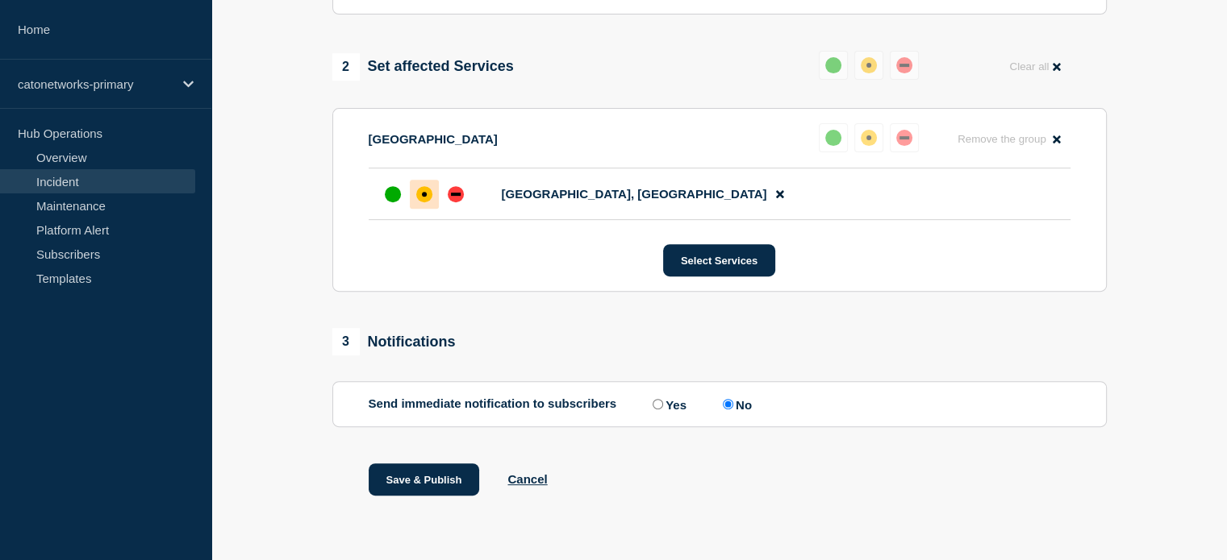
click at [661, 405] on input "Yes" at bounding box center [657, 404] width 10 height 10
radio input "true"
click at [732, 399] on input "No" at bounding box center [728, 404] width 10 height 10
radio input "true"
radio input "false"
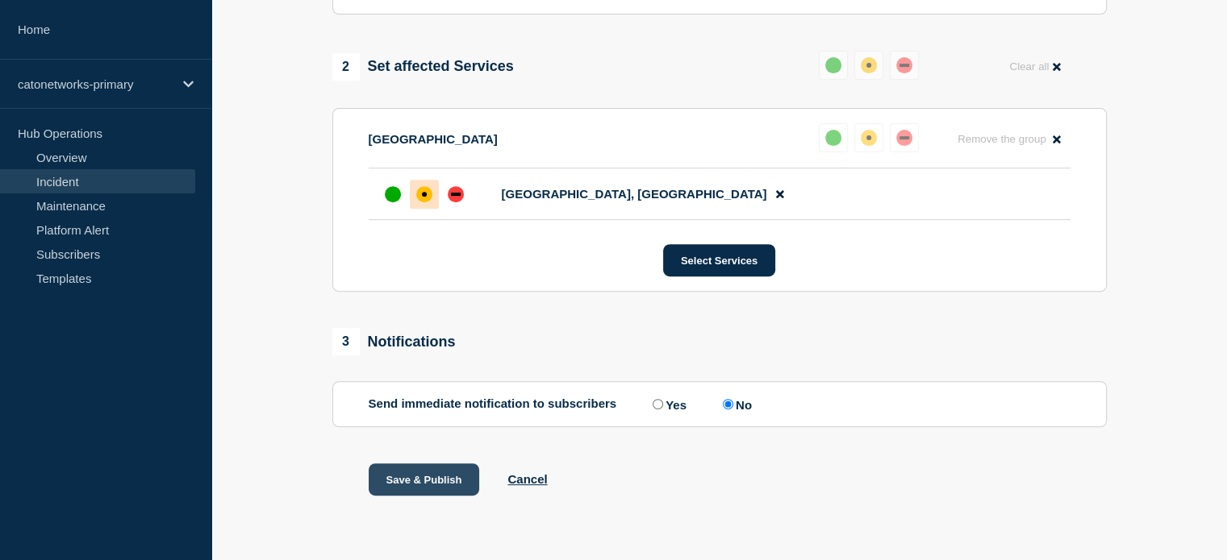
click at [396, 477] on button "Save & Publish" at bounding box center [424, 480] width 111 height 32
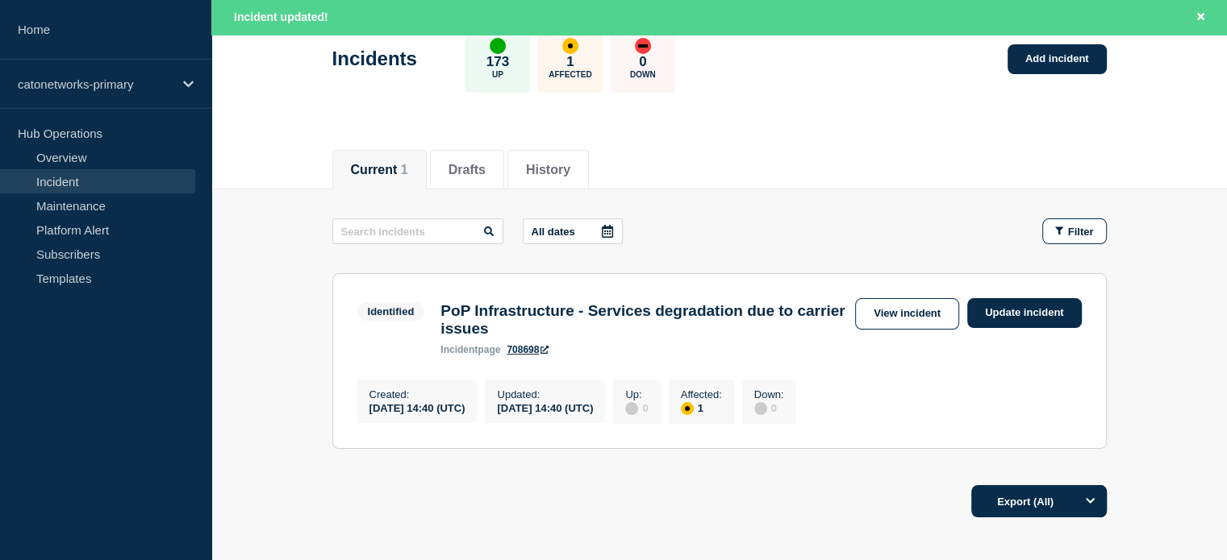
scroll to position [206, 0]
